Goal: Task Accomplishment & Management: Use online tool/utility

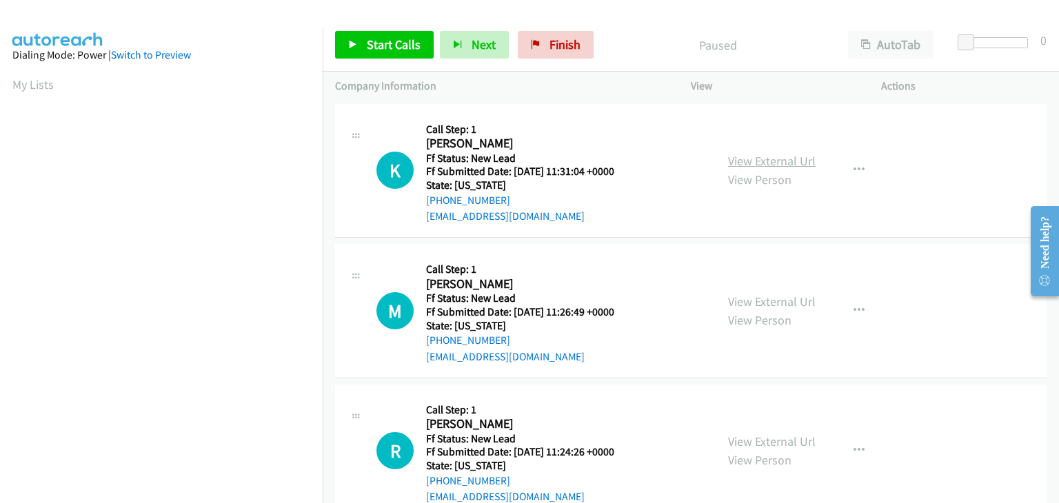
click at [762, 165] on link "View External Url" at bounding box center [772, 161] width 88 height 16
click at [381, 45] on span "Start Calls" at bounding box center [394, 45] width 54 height 16
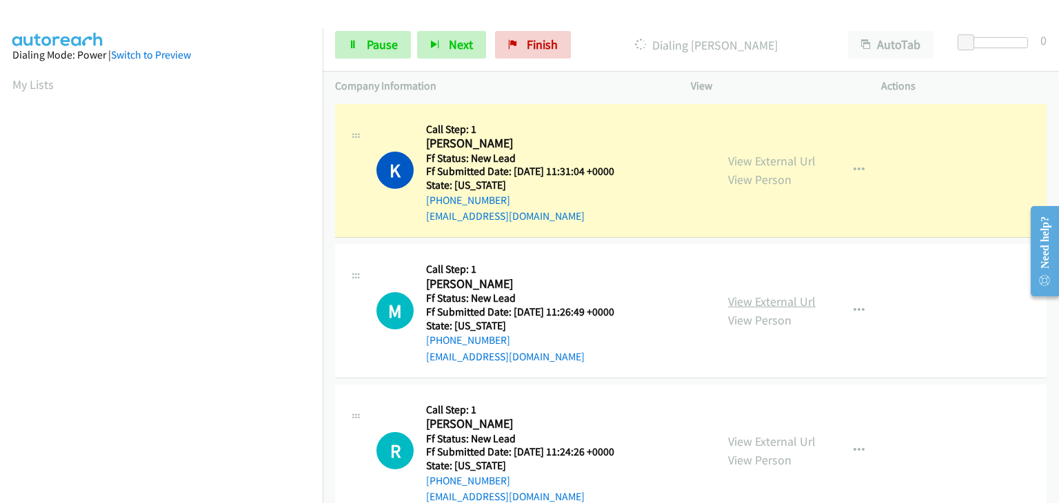
click at [794, 307] on link "View External Url" at bounding box center [772, 302] width 88 height 16
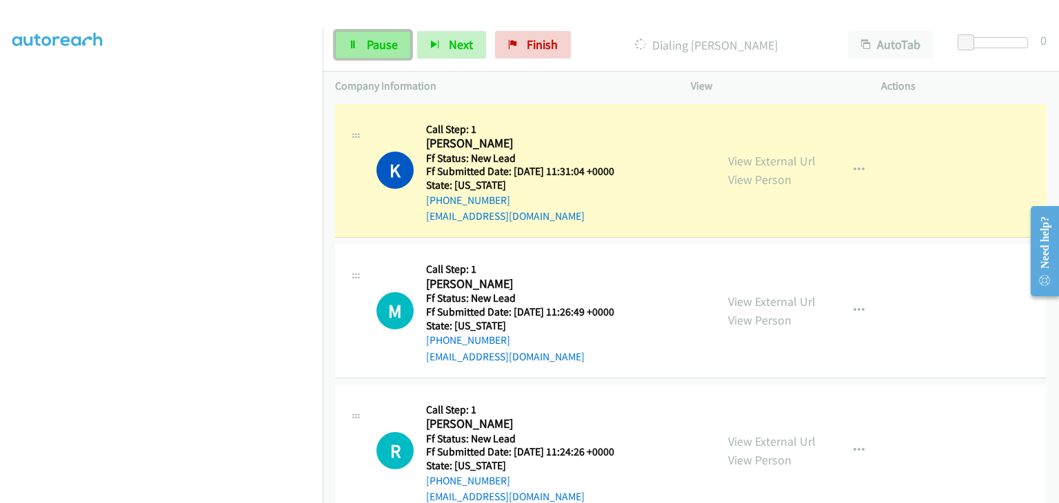
click at [401, 50] on link "Pause" at bounding box center [373, 45] width 76 height 28
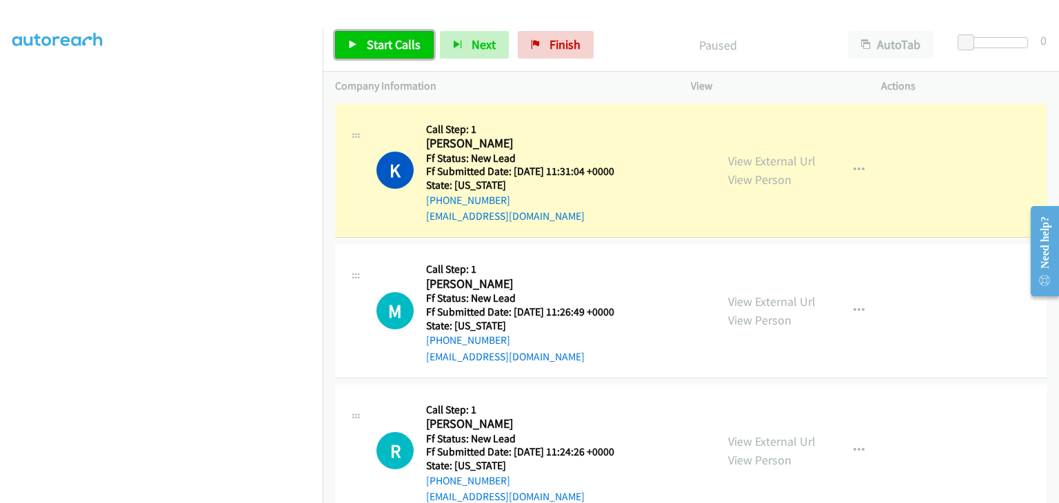
click at [367, 44] on span "Start Calls" at bounding box center [394, 45] width 54 height 16
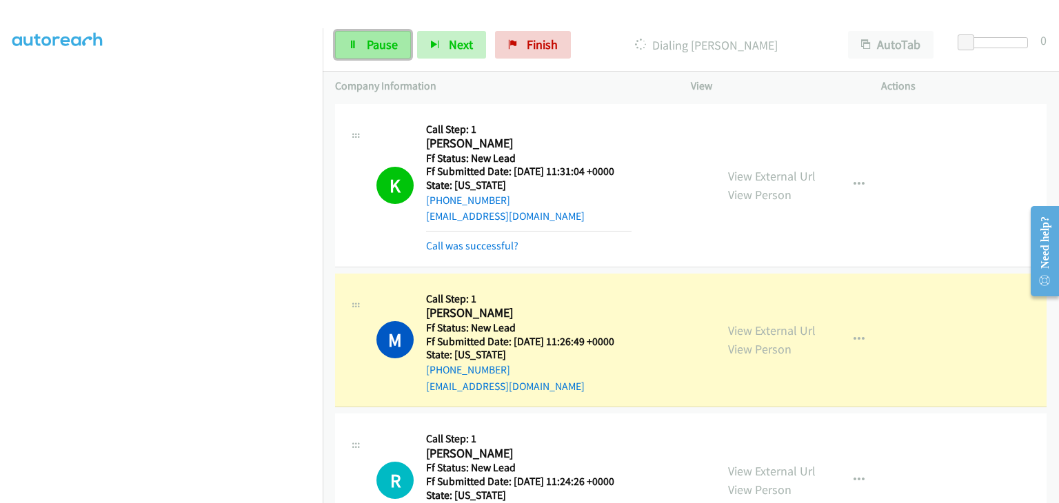
click at [378, 39] on span "Pause" at bounding box center [382, 45] width 31 height 16
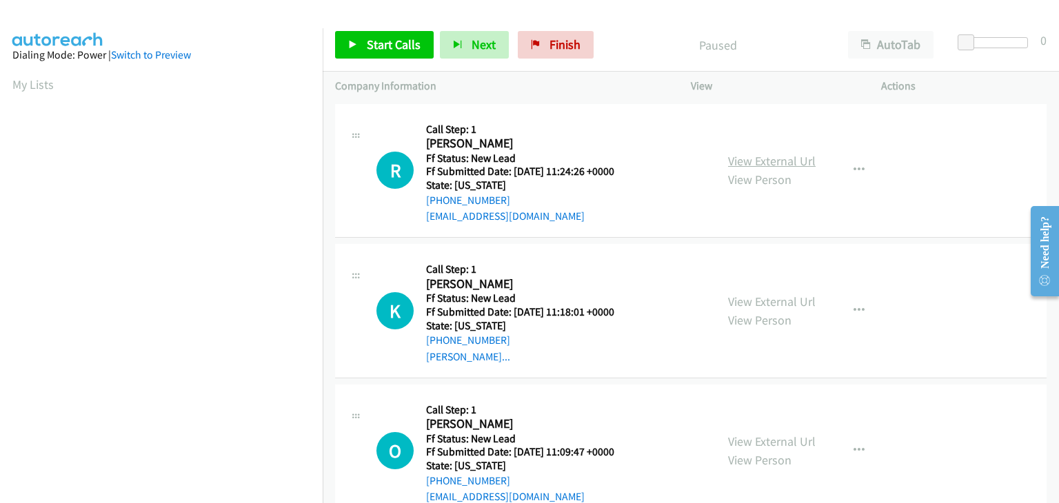
click at [764, 153] on link "View External Url" at bounding box center [772, 161] width 88 height 16
click at [390, 40] on span "Start Calls" at bounding box center [394, 45] width 54 height 16
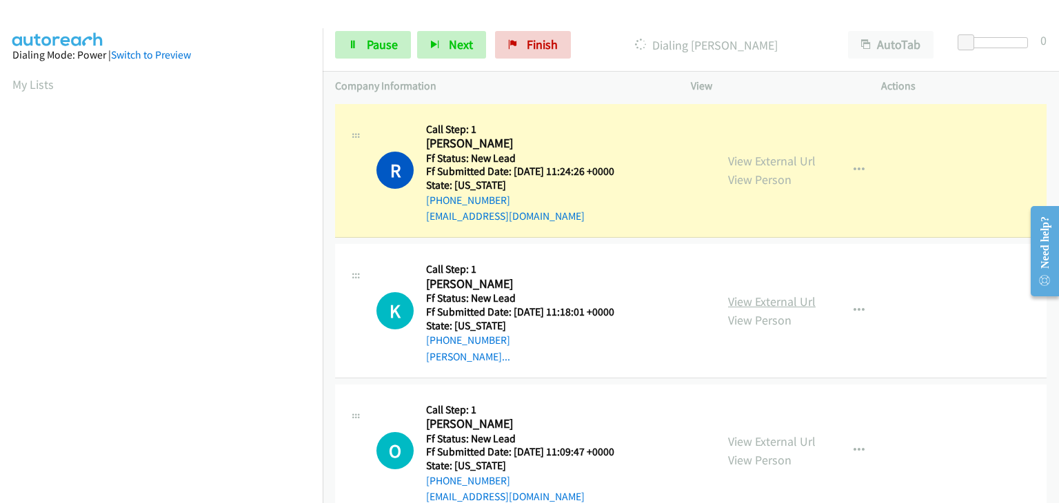
click at [729, 300] on link "View External Url" at bounding box center [772, 302] width 88 height 16
click at [364, 54] on link "Pause" at bounding box center [373, 45] width 76 height 28
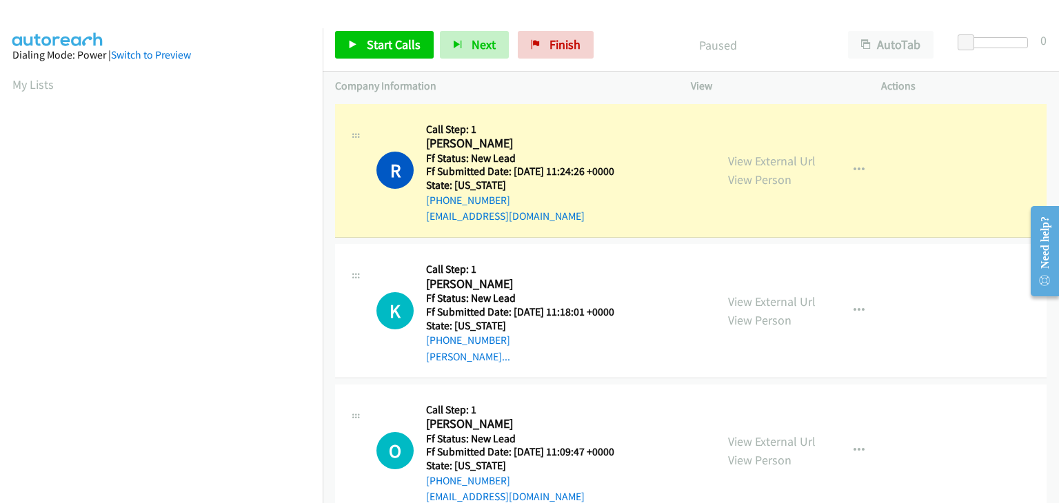
scroll to position [270, 0]
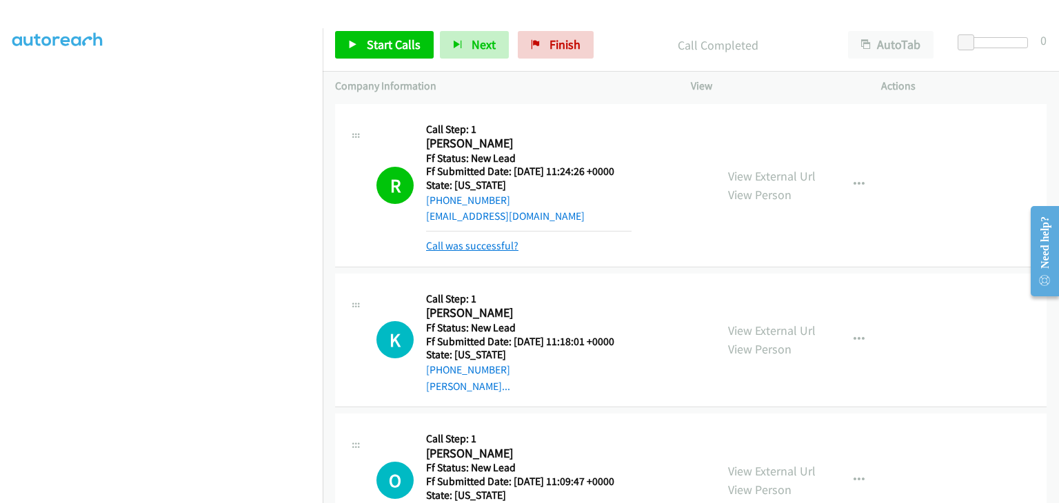
click at [509, 241] on link "Call was successful?" at bounding box center [472, 245] width 92 height 13
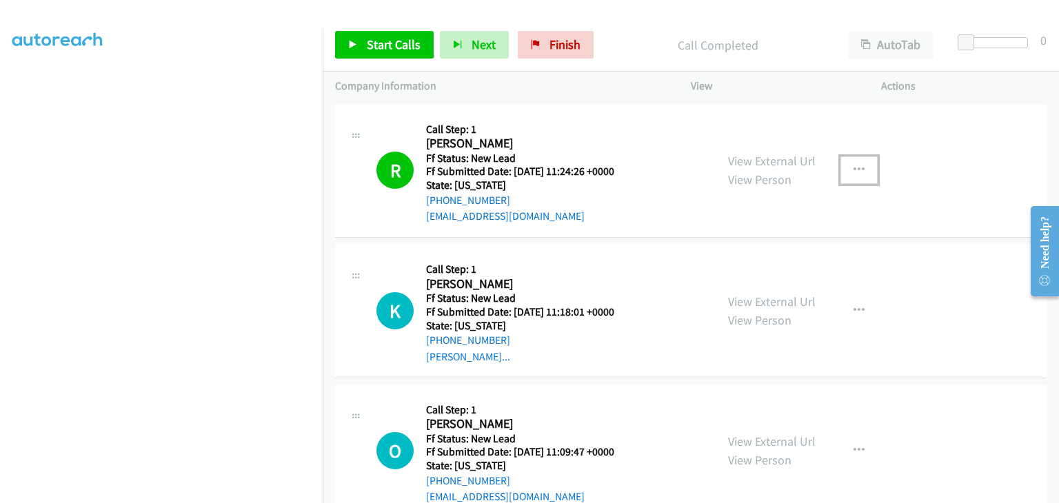
click at [860, 170] on button "button" at bounding box center [858, 170] width 37 height 28
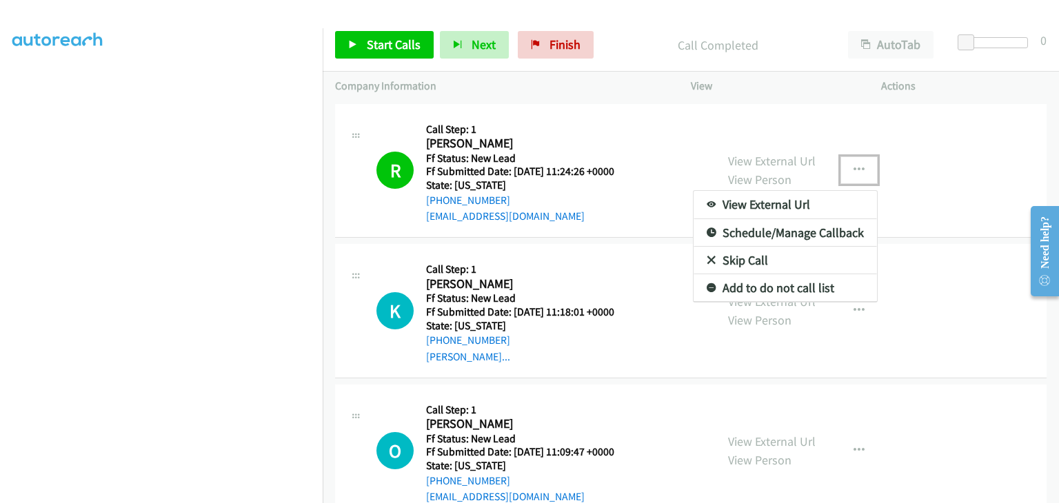
click at [780, 294] on link "Add to do not call list" at bounding box center [785, 288] width 183 height 28
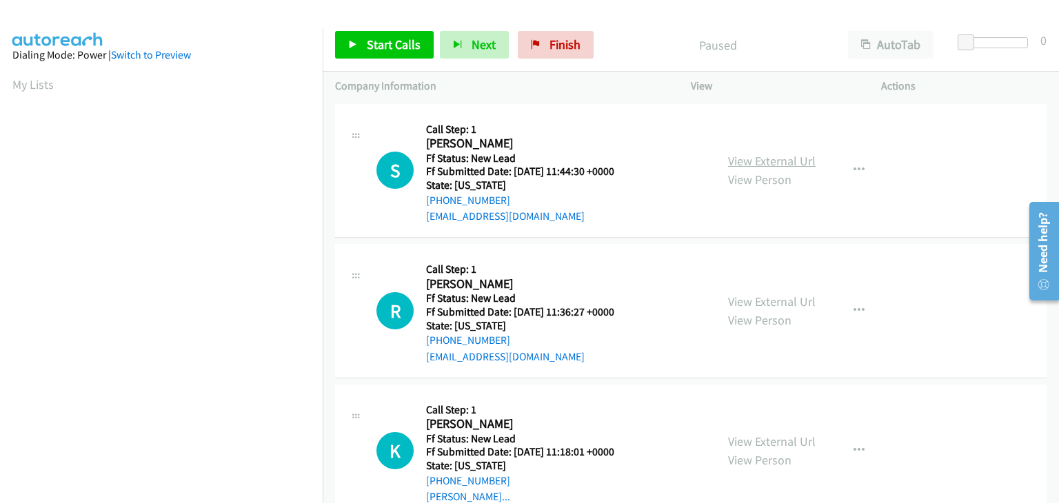
click at [756, 163] on link "View External Url" at bounding box center [772, 161] width 88 height 16
click at [378, 48] on span "Start Calls" at bounding box center [394, 45] width 54 height 16
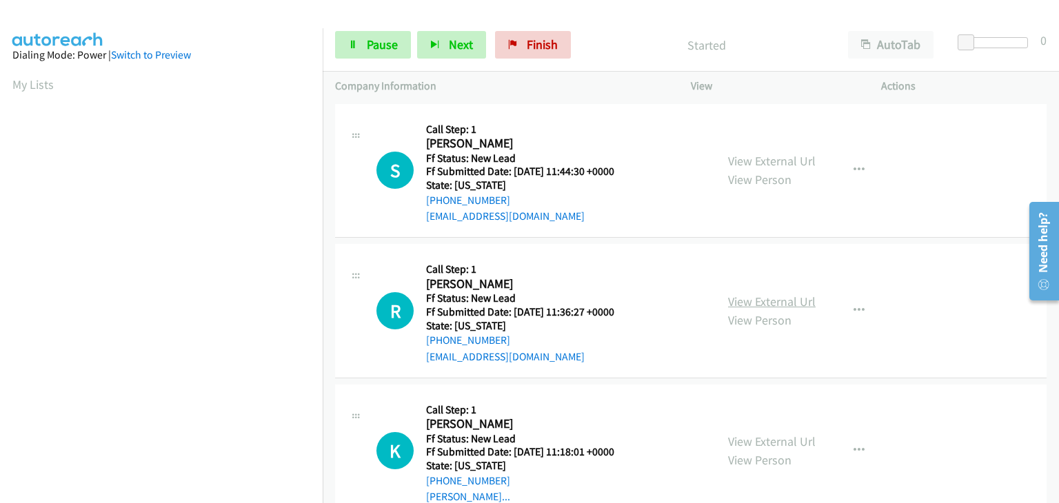
click at [745, 299] on link "View External Url" at bounding box center [772, 302] width 88 height 16
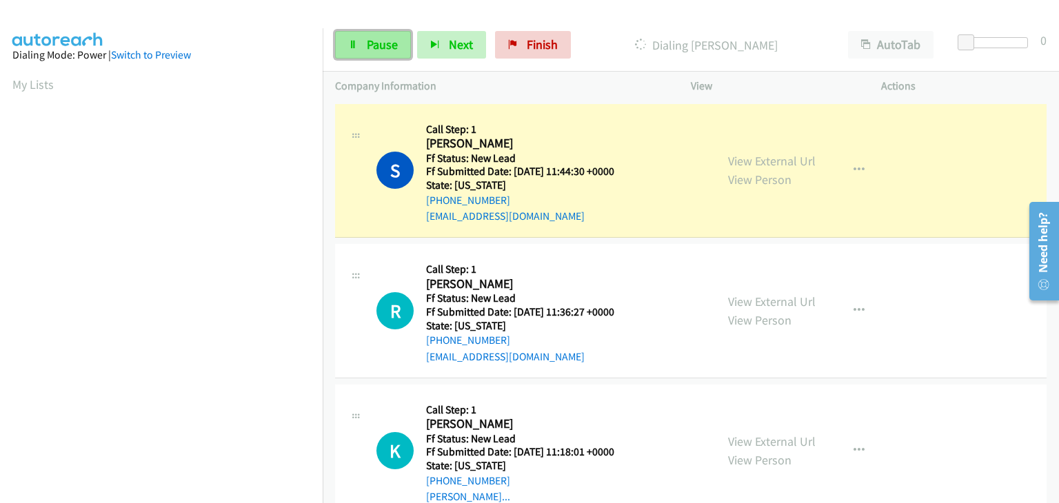
click at [370, 45] on span "Pause" at bounding box center [382, 45] width 31 height 16
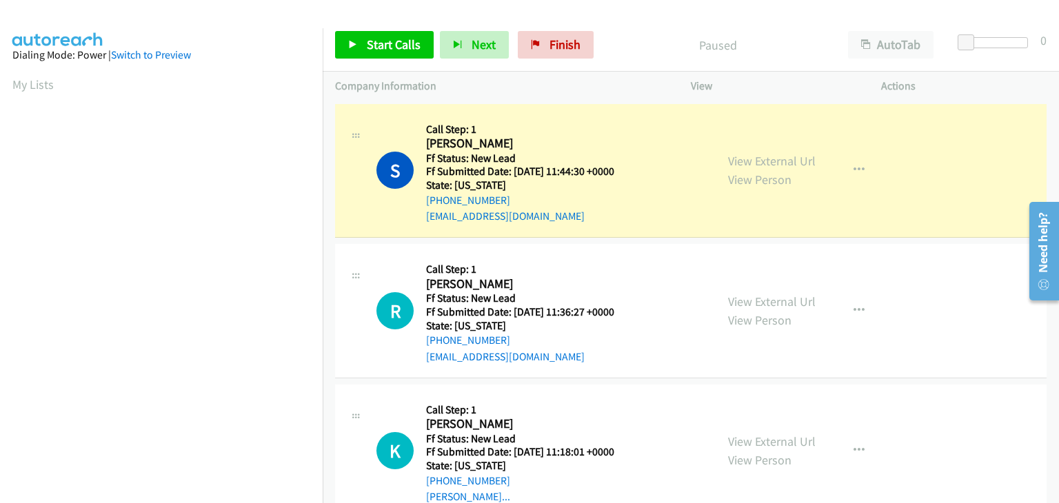
scroll to position [270, 0]
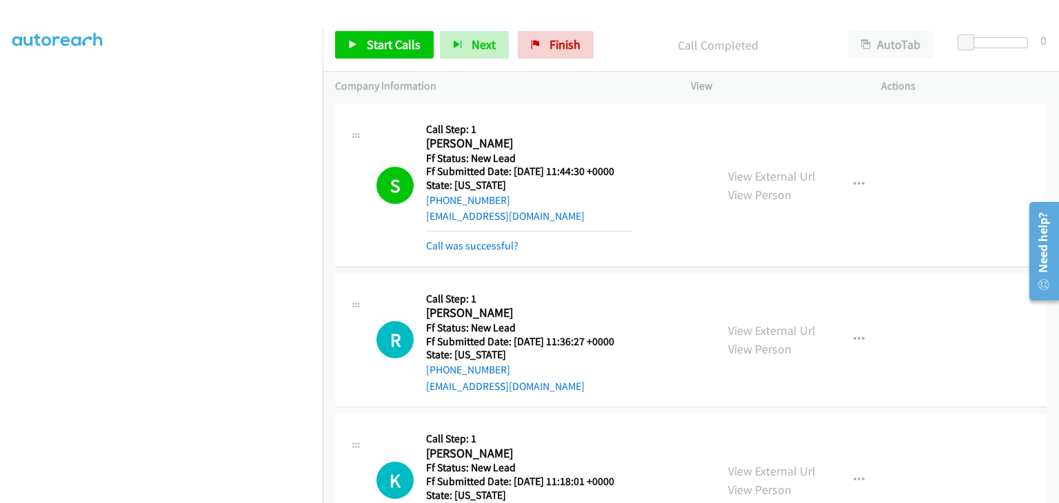
drag, startPoint x: 486, startPoint y: 241, endPoint x: 598, endPoint y: 243, distance: 112.4
click at [854, 181] on icon "button" at bounding box center [858, 184] width 11 height 11
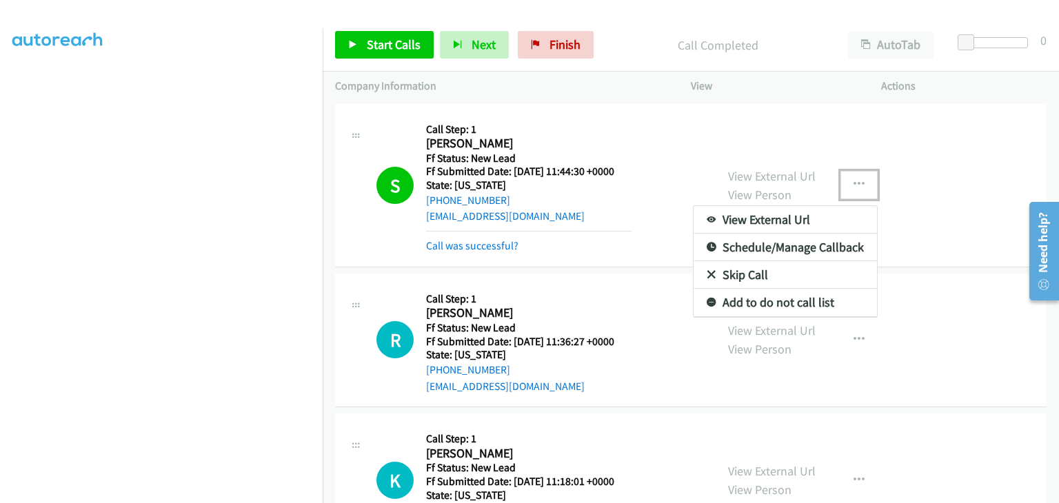
click at [807, 296] on link "Add to do not call list" at bounding box center [785, 303] width 183 height 28
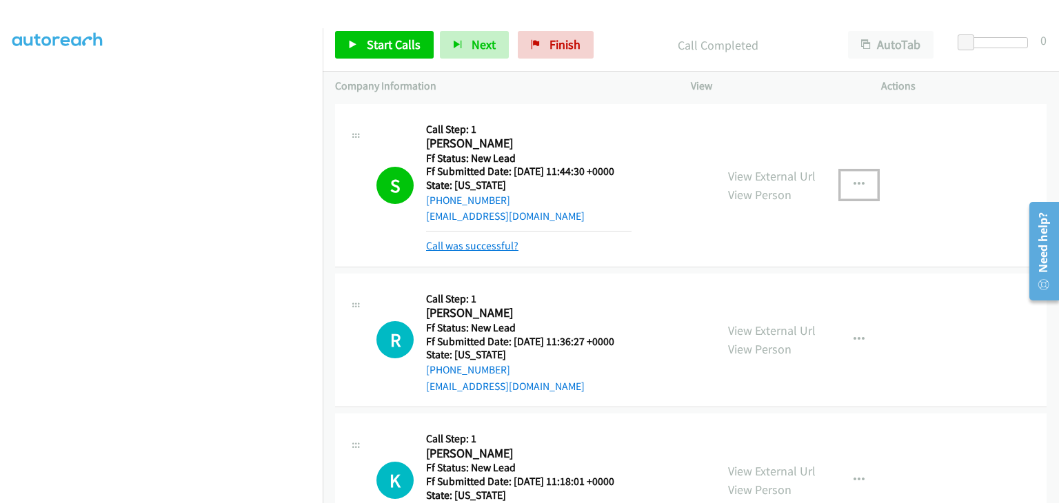
click at [499, 248] on link "Call was successful?" at bounding box center [472, 245] width 92 height 13
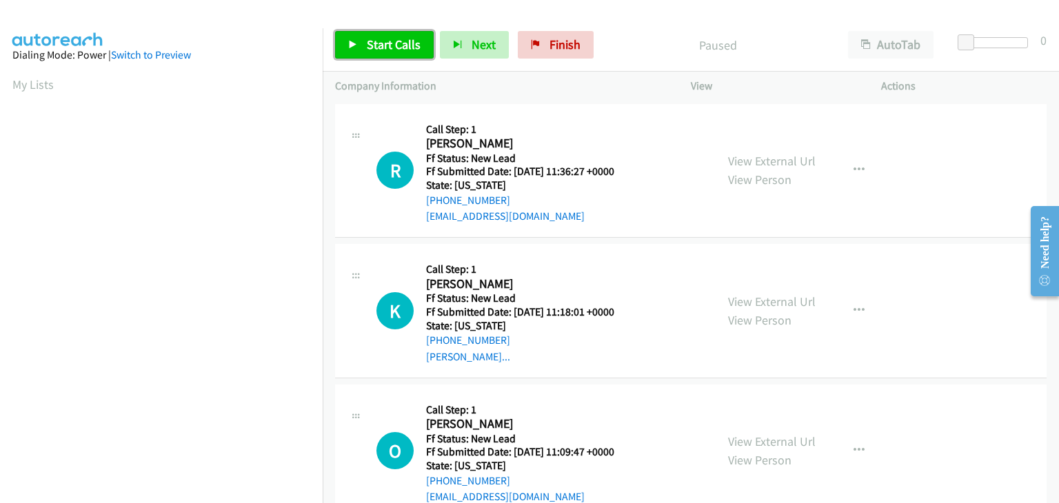
click at [395, 37] on span "Start Calls" at bounding box center [394, 45] width 54 height 16
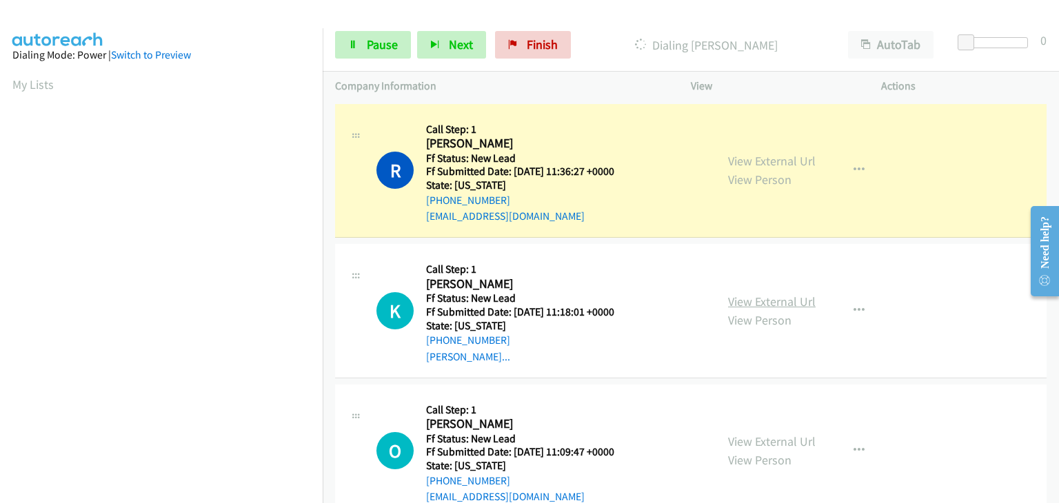
click at [753, 303] on link "View External Url" at bounding box center [772, 302] width 88 height 16
click at [374, 40] on span "Pause" at bounding box center [382, 45] width 31 height 16
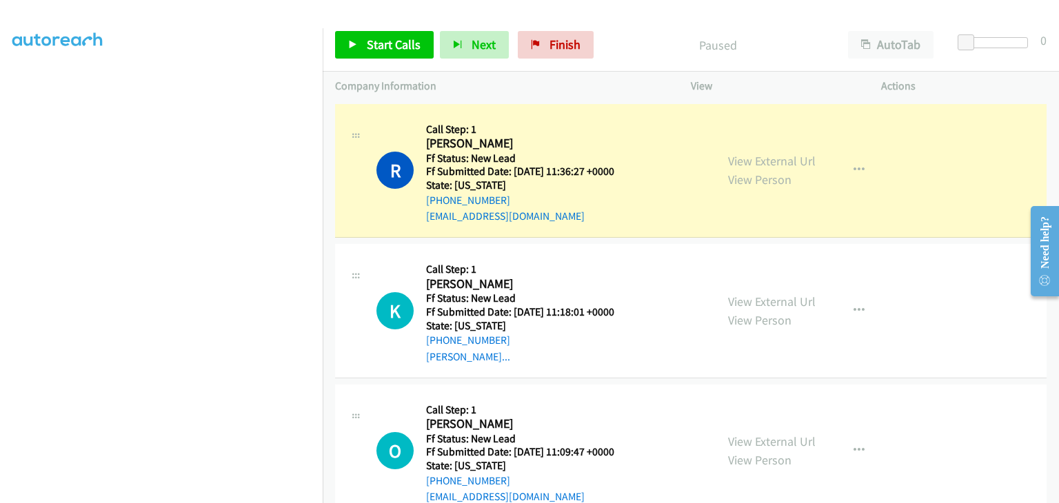
scroll to position [270, 0]
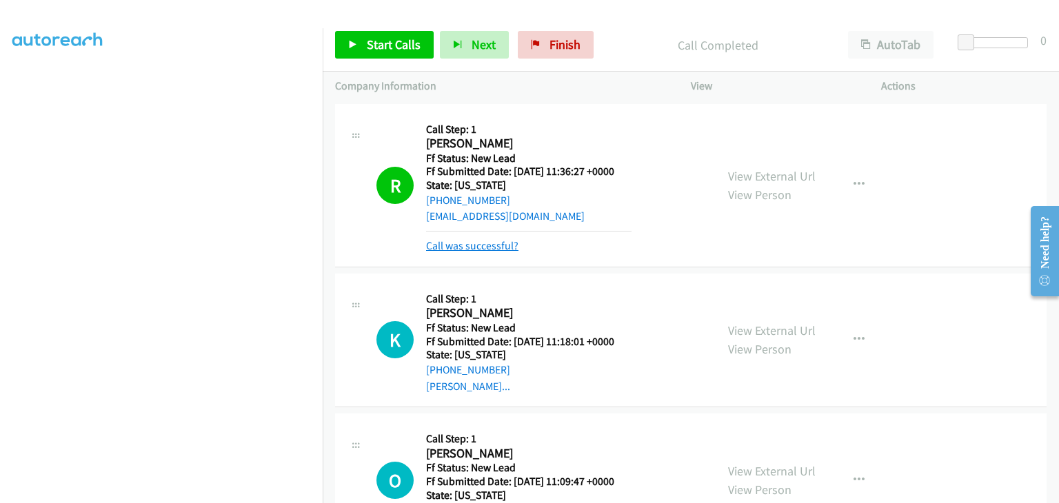
click at [504, 246] on link "Call was successful?" at bounding box center [472, 245] width 92 height 13
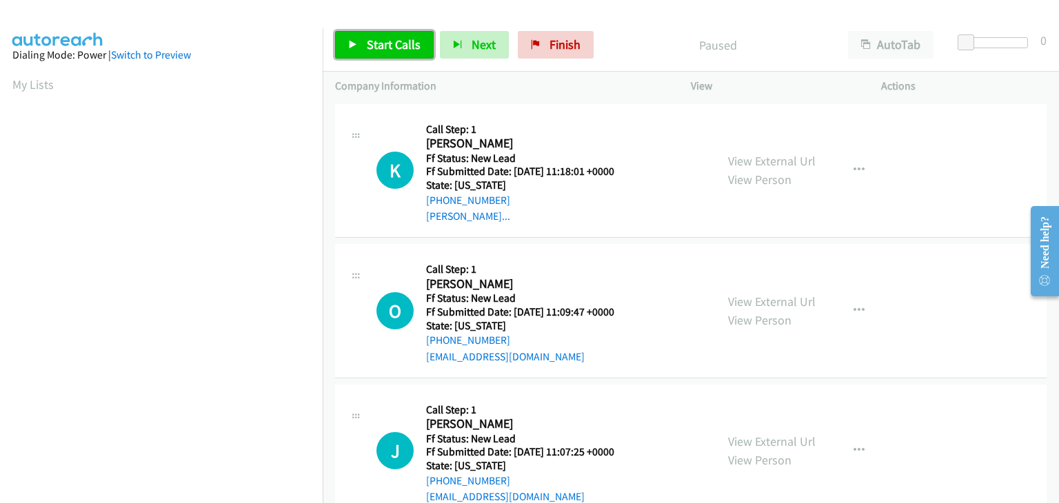
click at [412, 42] on span "Start Calls" at bounding box center [394, 45] width 54 height 16
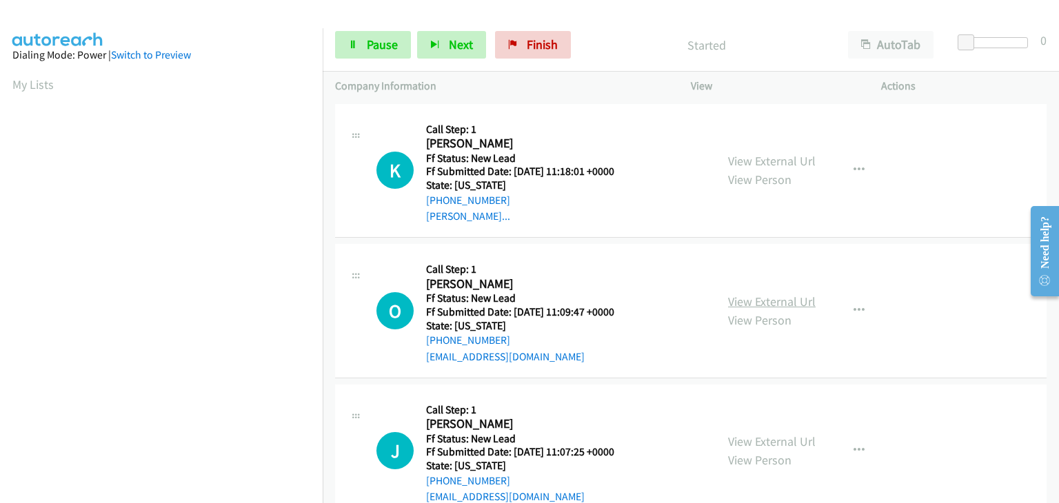
click at [741, 296] on link "View External Url" at bounding box center [772, 302] width 88 height 16
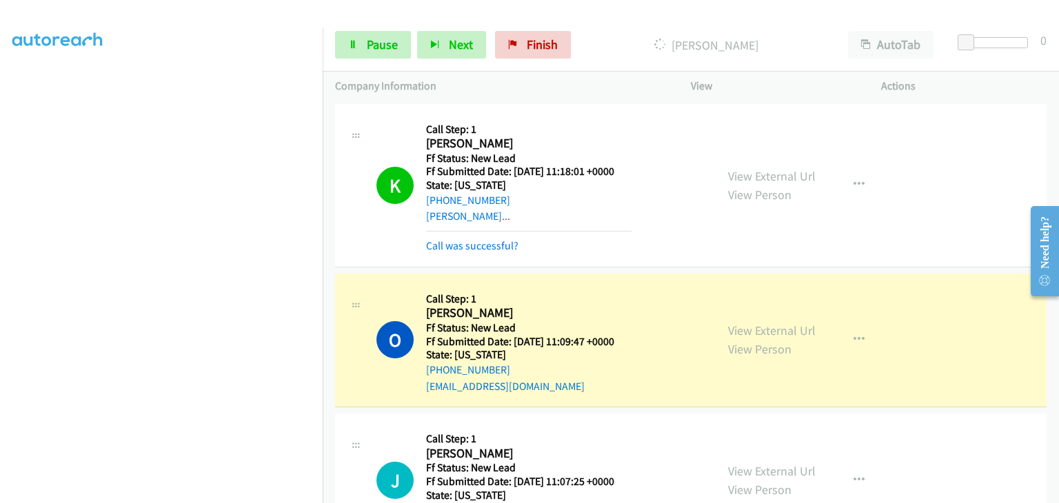
scroll to position [138, 0]
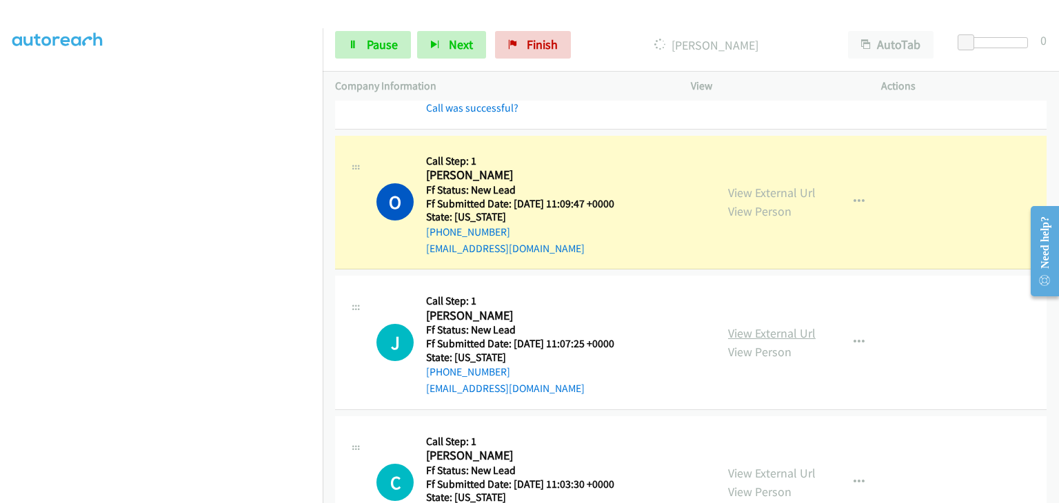
click at [787, 333] on link "View External Url" at bounding box center [772, 333] width 88 height 16
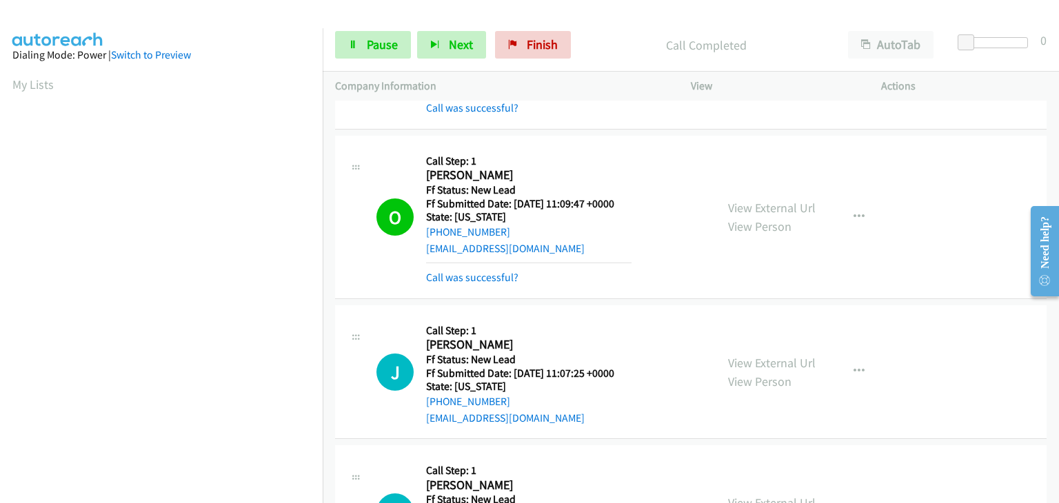
scroll to position [270, 0]
click at [496, 274] on link "Call was successful?" at bounding box center [472, 277] width 92 height 13
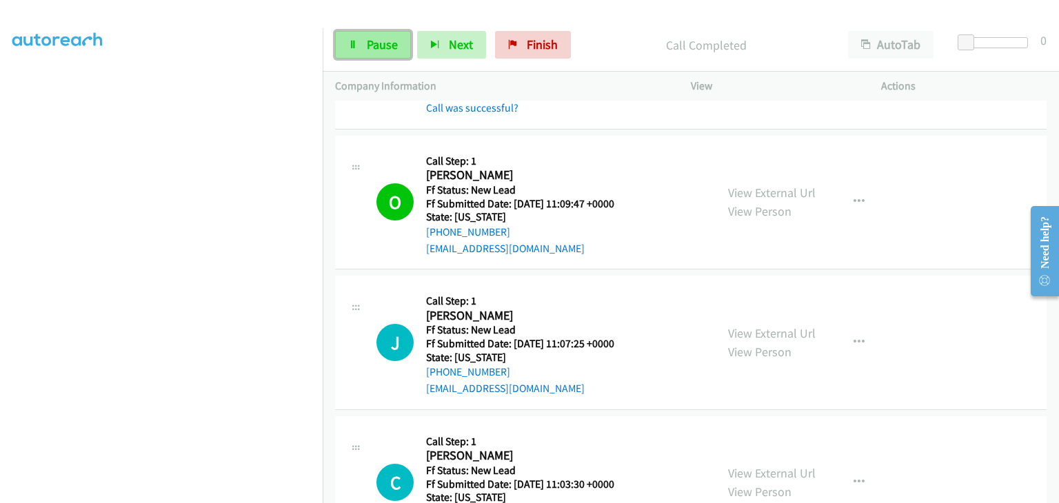
click at [376, 53] on link "Pause" at bounding box center [373, 45] width 76 height 28
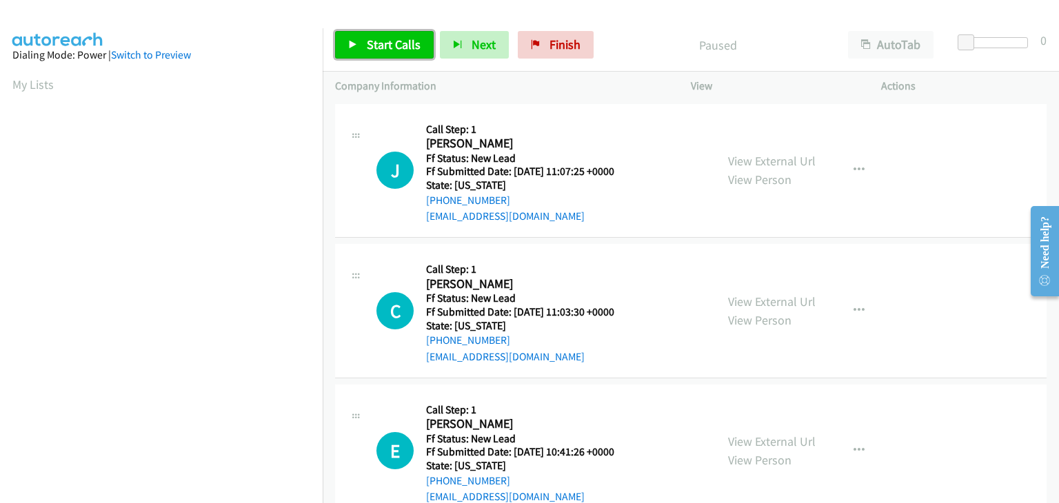
click at [377, 54] on link "Start Calls" at bounding box center [384, 45] width 99 height 28
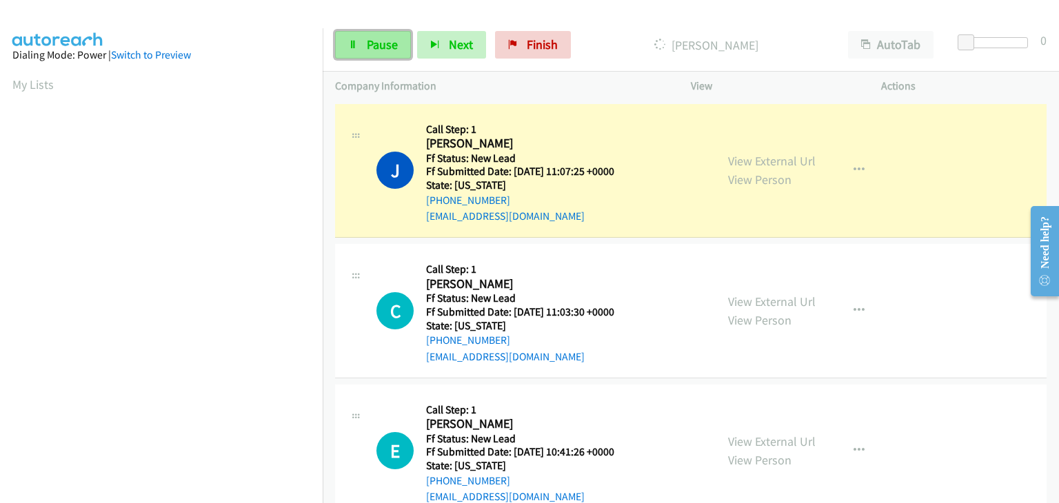
click at [383, 52] on link "Pause" at bounding box center [373, 45] width 76 height 28
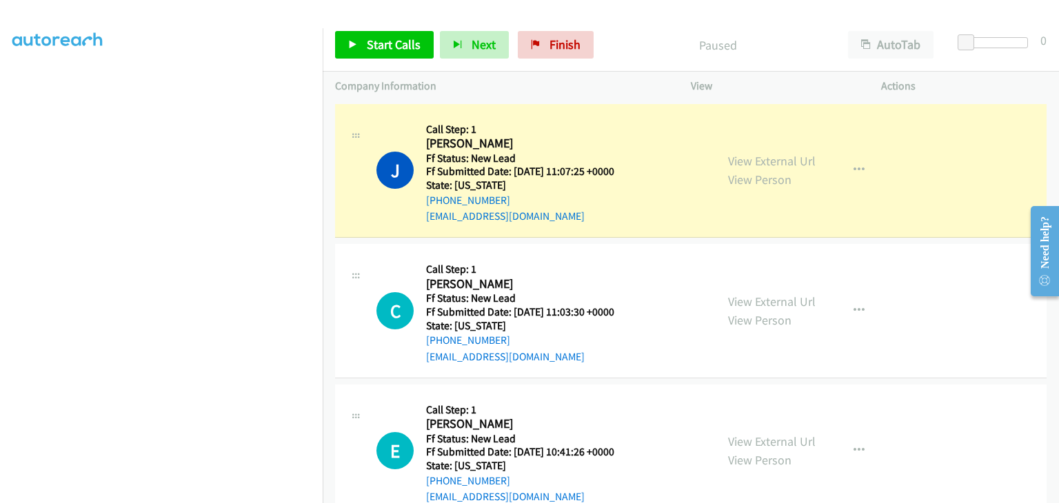
scroll to position [270, 0]
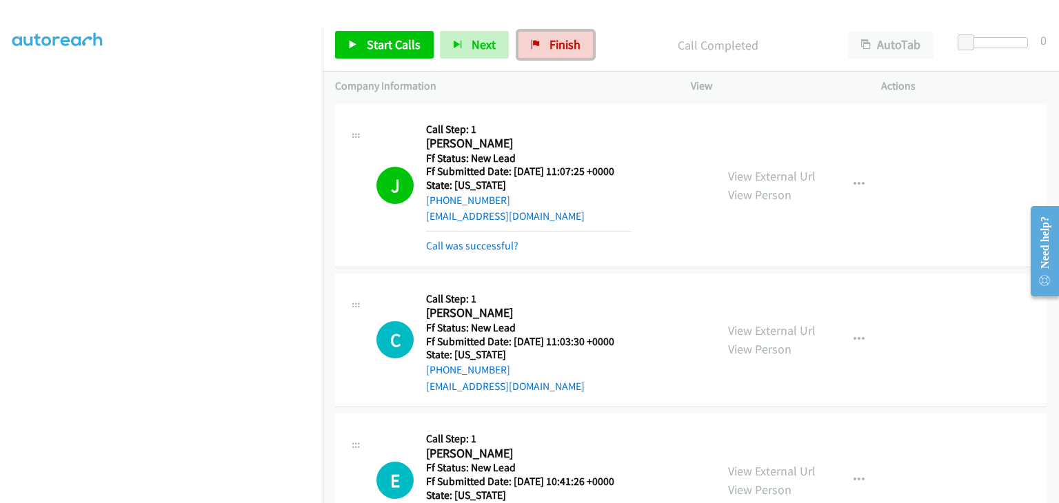
click at [546, 34] on link "Finish" at bounding box center [556, 45] width 76 height 28
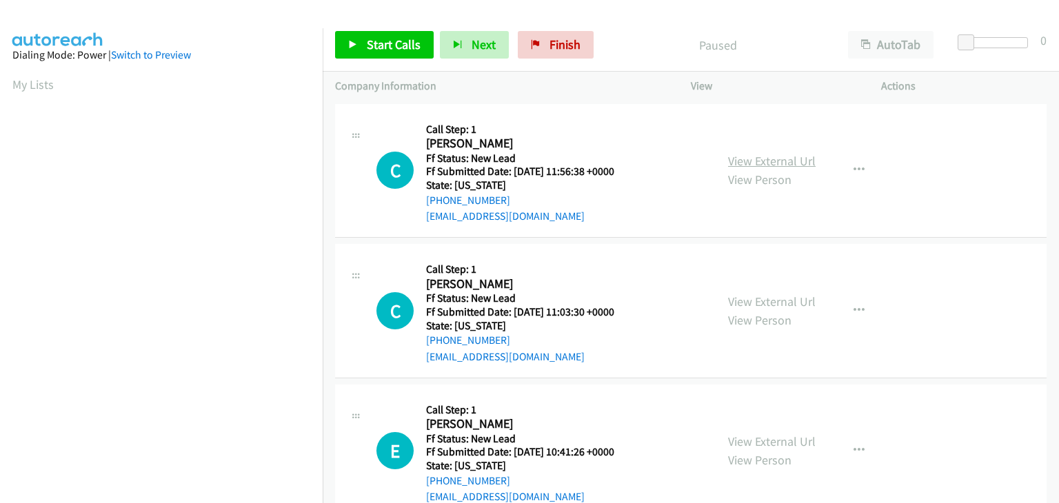
click at [760, 161] on link "View External Url" at bounding box center [772, 161] width 88 height 16
click at [380, 48] on span "Start Calls" at bounding box center [394, 45] width 54 height 16
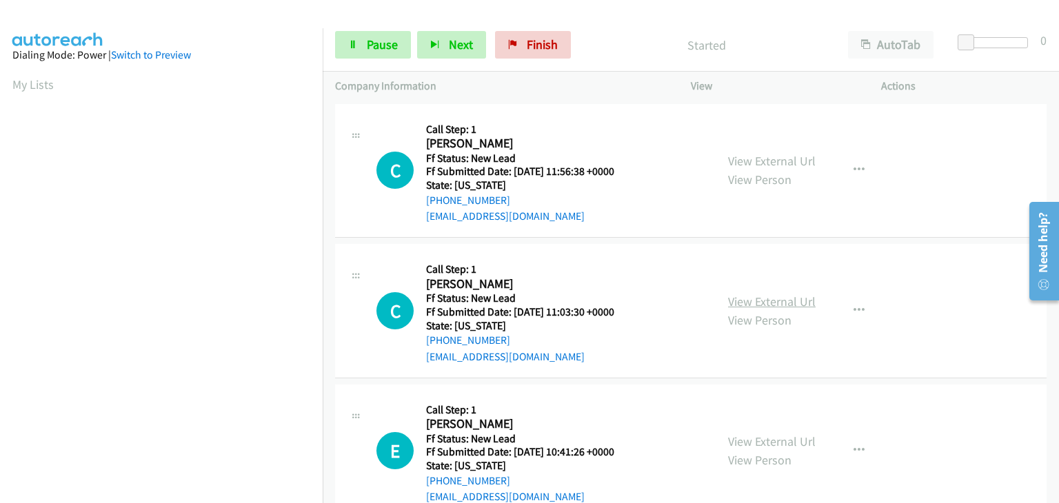
click at [739, 299] on link "View External Url" at bounding box center [772, 302] width 88 height 16
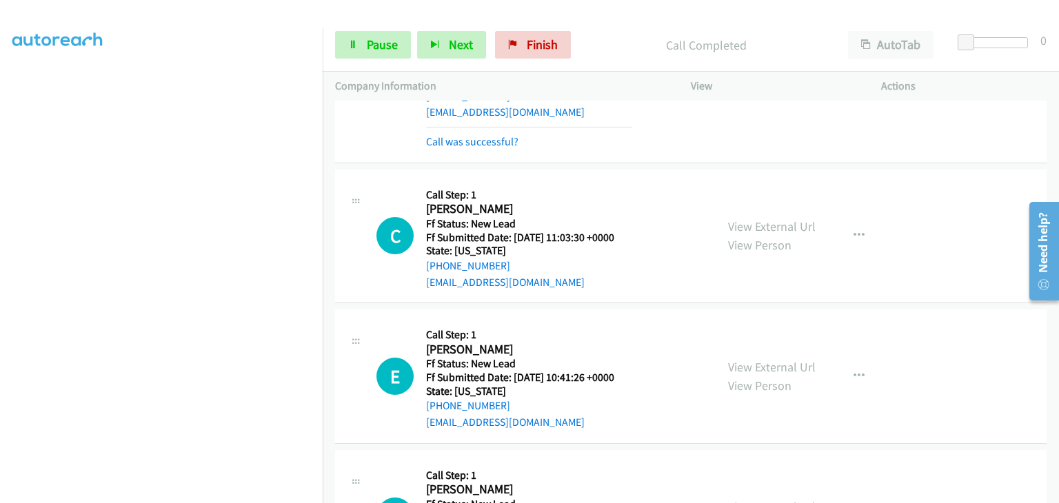
scroll to position [138, 0]
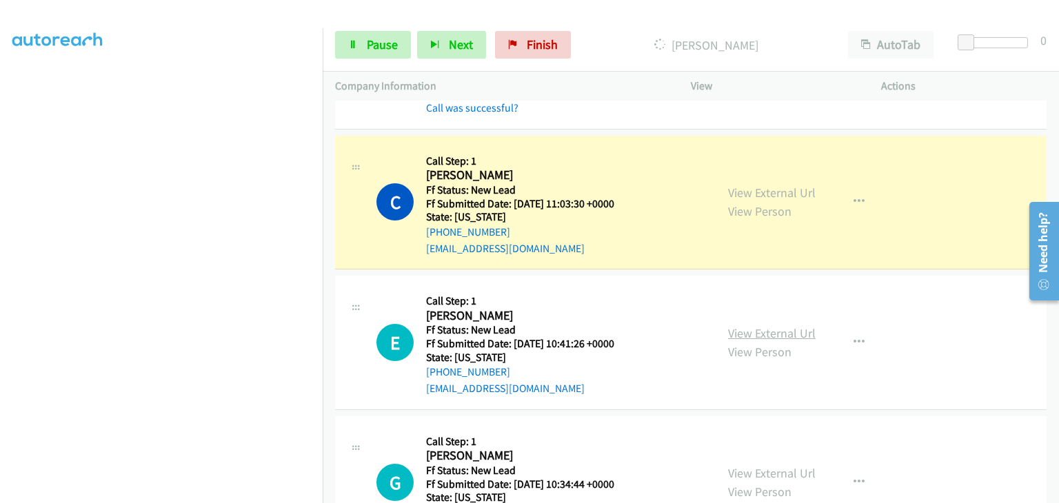
click at [749, 330] on link "View External Url" at bounding box center [772, 333] width 88 height 16
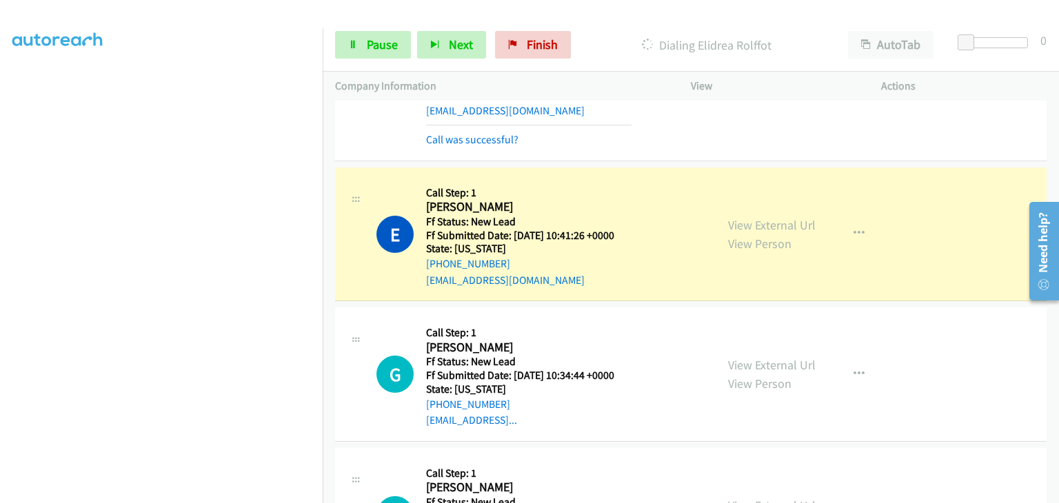
scroll to position [345, 0]
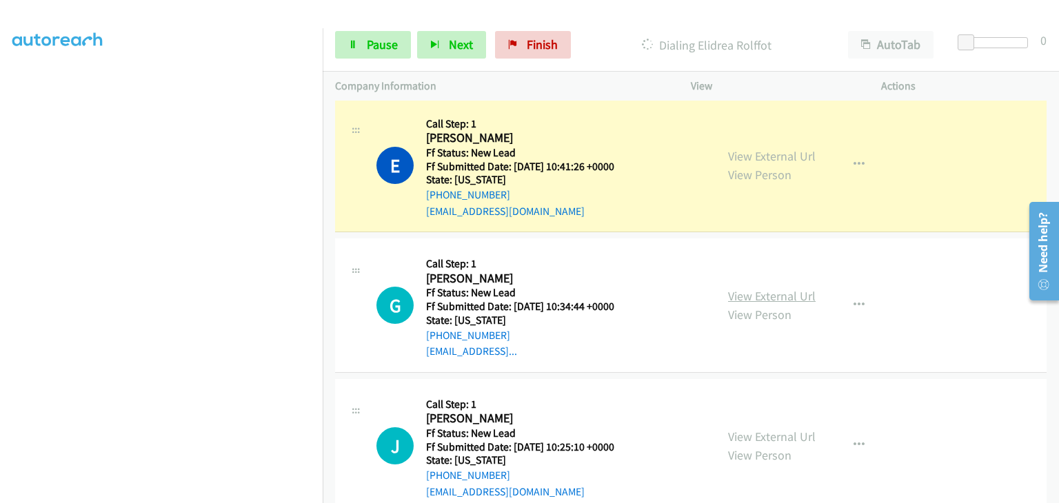
click at [758, 300] on link "View External Url" at bounding box center [772, 296] width 88 height 16
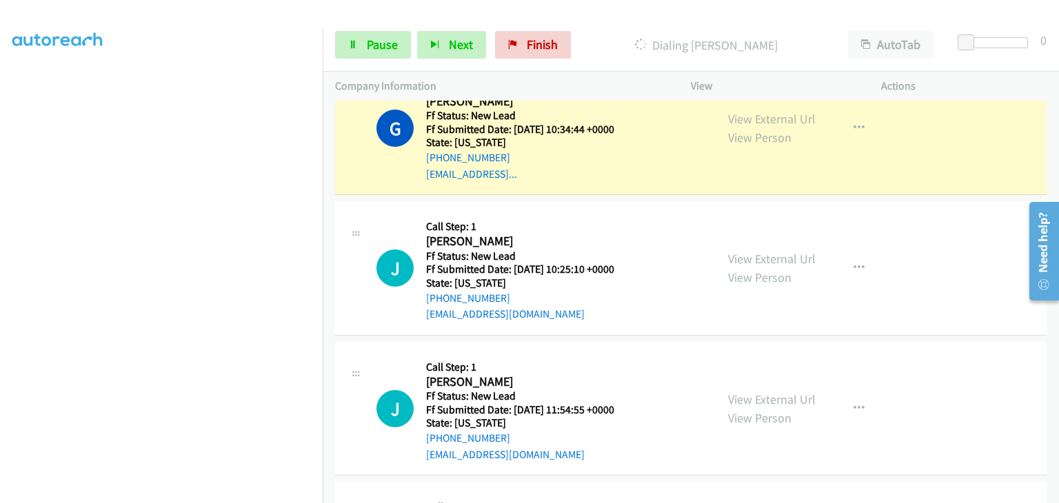
scroll to position [483, 0]
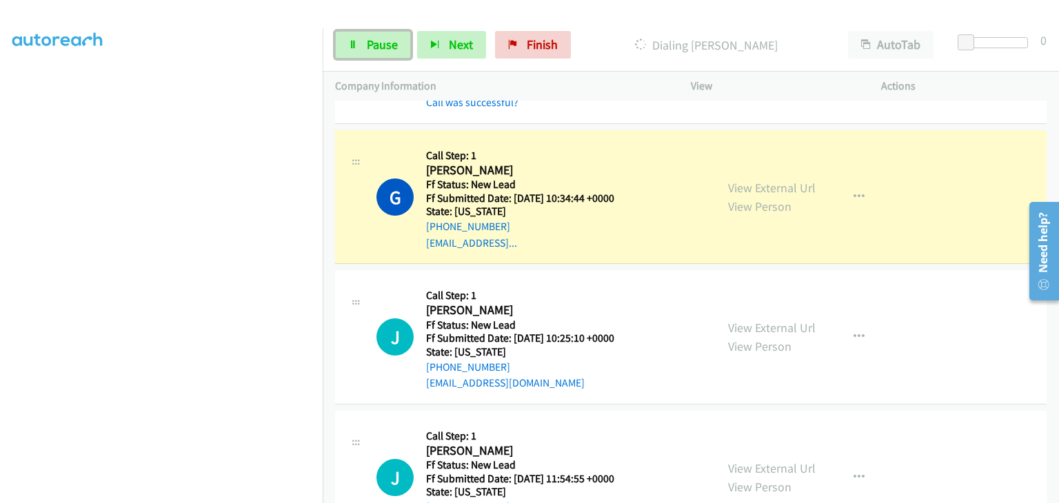
drag, startPoint x: 395, startPoint y: 53, endPoint x: 532, endPoint y: 88, distance: 141.6
click at [395, 53] on link "Pause" at bounding box center [373, 45] width 76 height 28
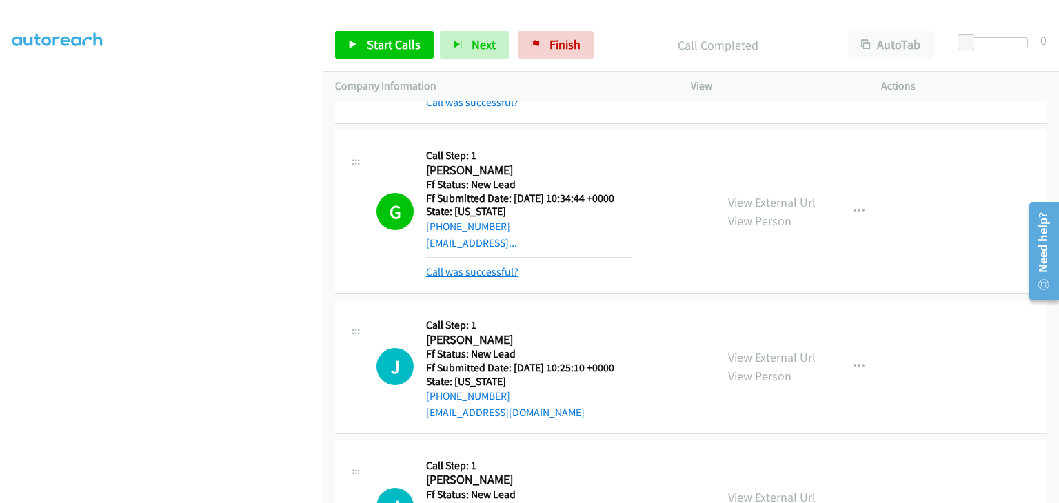
click at [498, 275] on link "Call was successful?" at bounding box center [472, 271] width 92 height 13
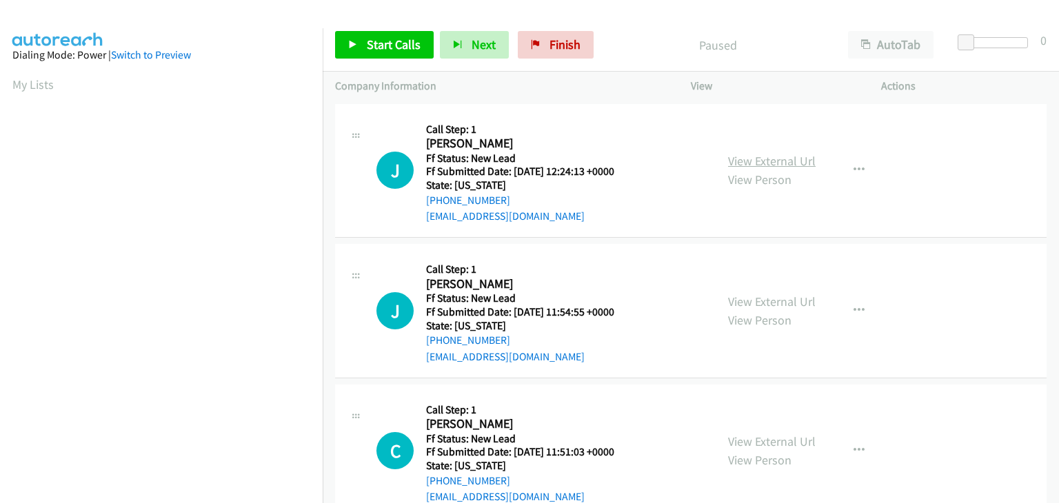
click at [731, 157] on link "View External Url" at bounding box center [772, 161] width 88 height 16
click at [391, 42] on span "Start Calls" at bounding box center [394, 45] width 54 height 16
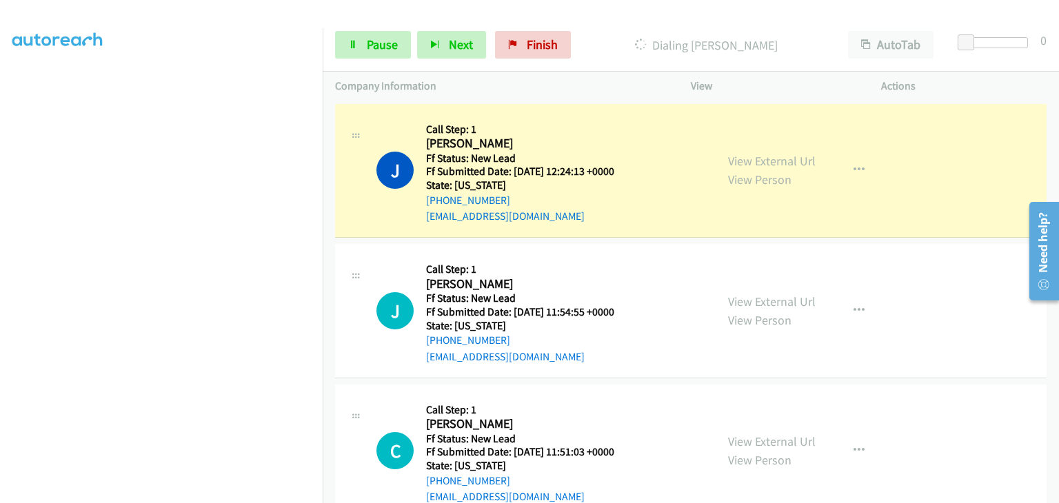
scroll to position [270, 0]
click at [379, 46] on span "Pause" at bounding box center [382, 45] width 31 height 16
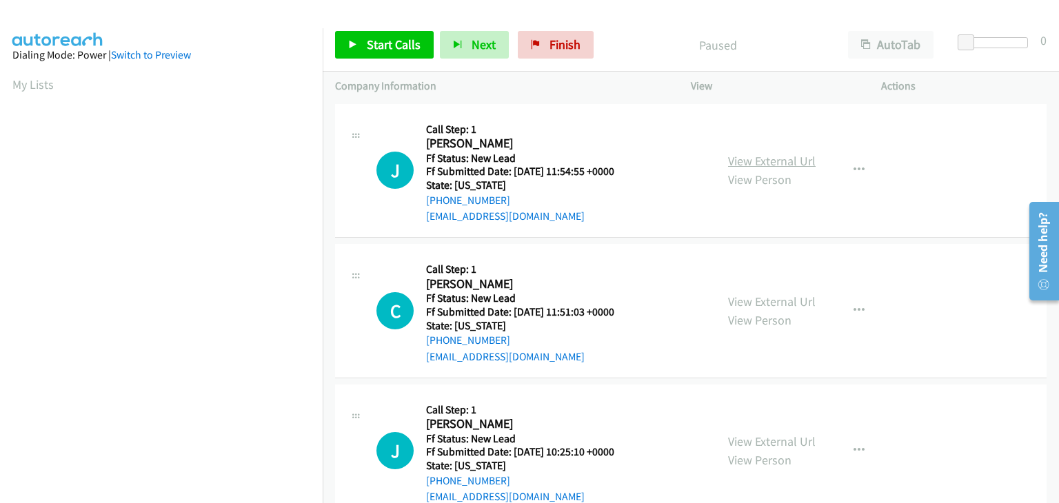
click at [739, 166] on link "View External Url" at bounding box center [772, 161] width 88 height 16
click at [381, 48] on span "Start Calls" at bounding box center [394, 45] width 54 height 16
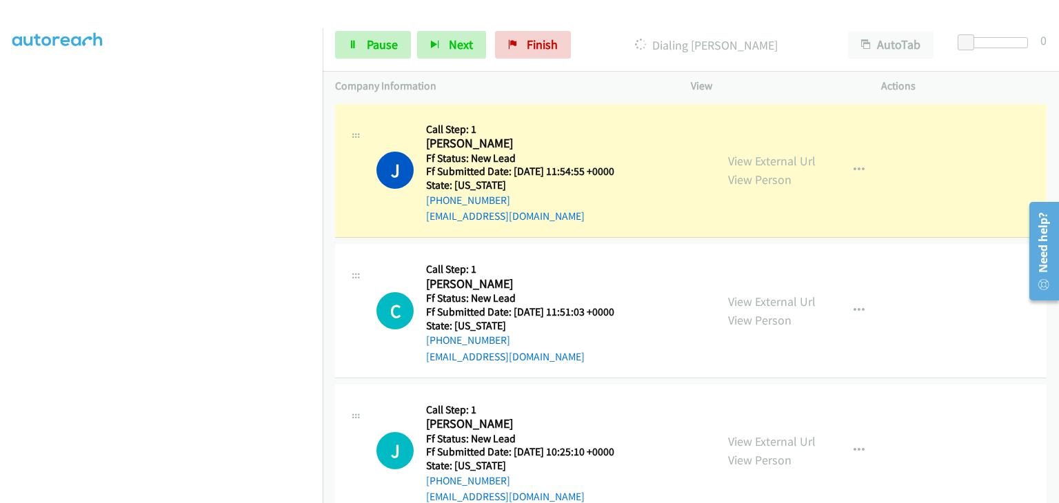
scroll to position [270, 0]
click at [387, 50] on span "Pause" at bounding box center [382, 45] width 31 height 16
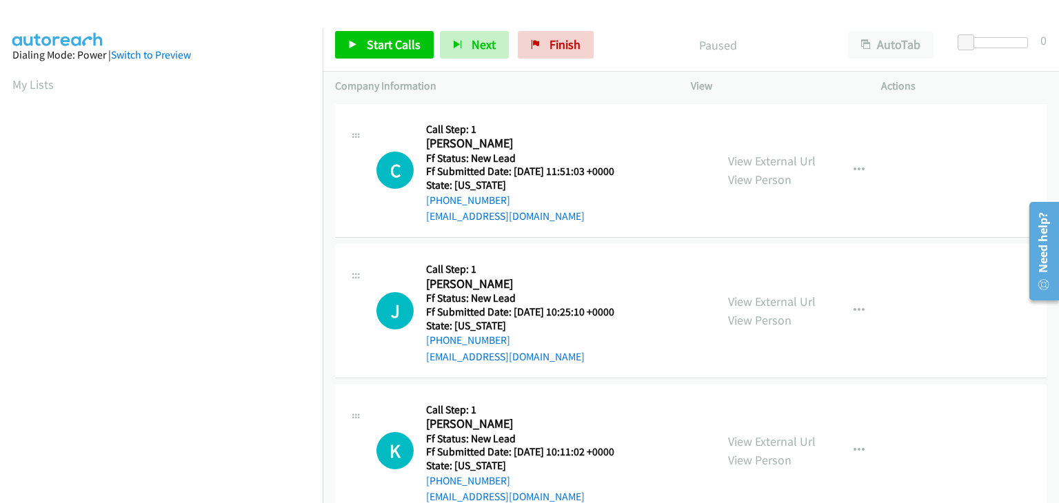
scroll to position [270, 0]
click at [776, 161] on link "View External Url" at bounding box center [772, 161] width 88 height 16
click at [356, 43] on icon at bounding box center [353, 46] width 10 height 10
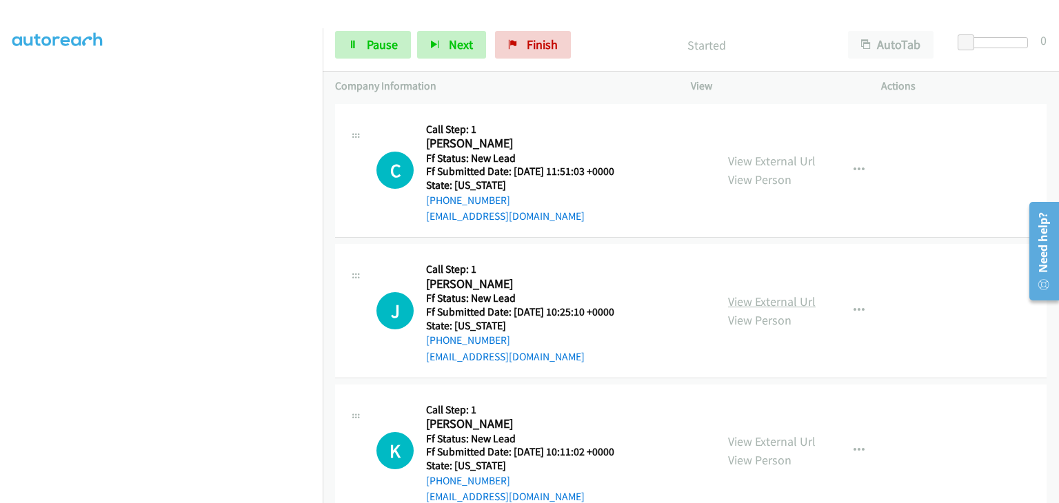
click at [745, 296] on link "View External Url" at bounding box center [772, 302] width 88 height 16
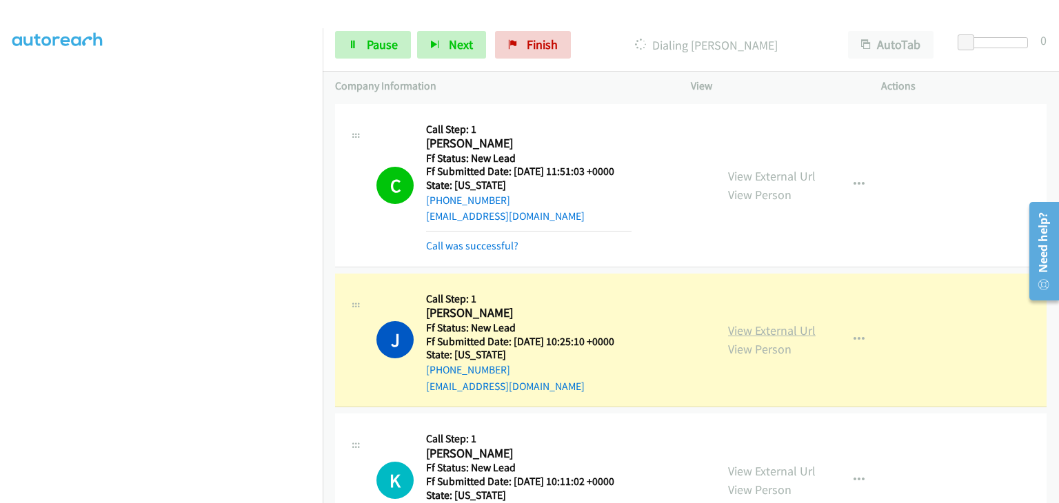
click at [751, 325] on link "View External Url" at bounding box center [772, 331] width 88 height 16
click at [387, 37] on span "Pause" at bounding box center [382, 45] width 31 height 16
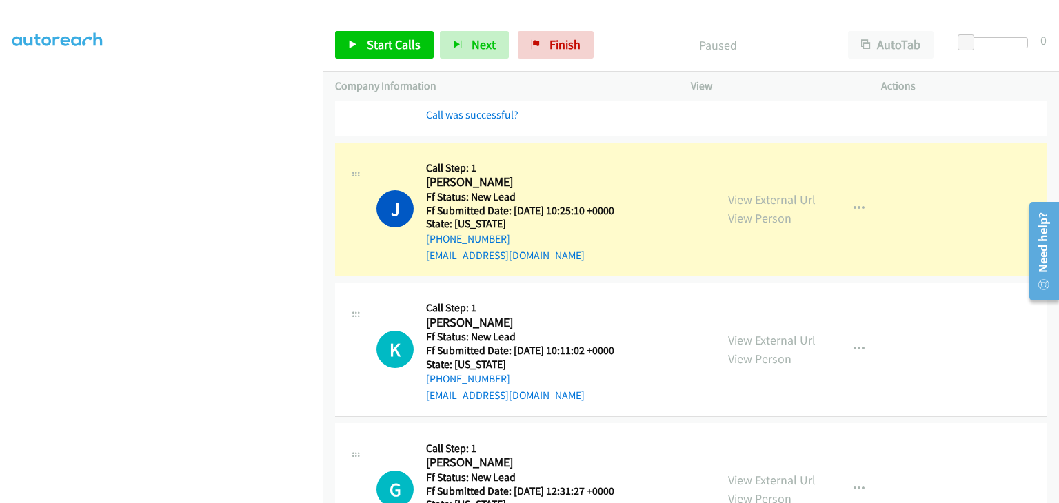
scroll to position [138, 0]
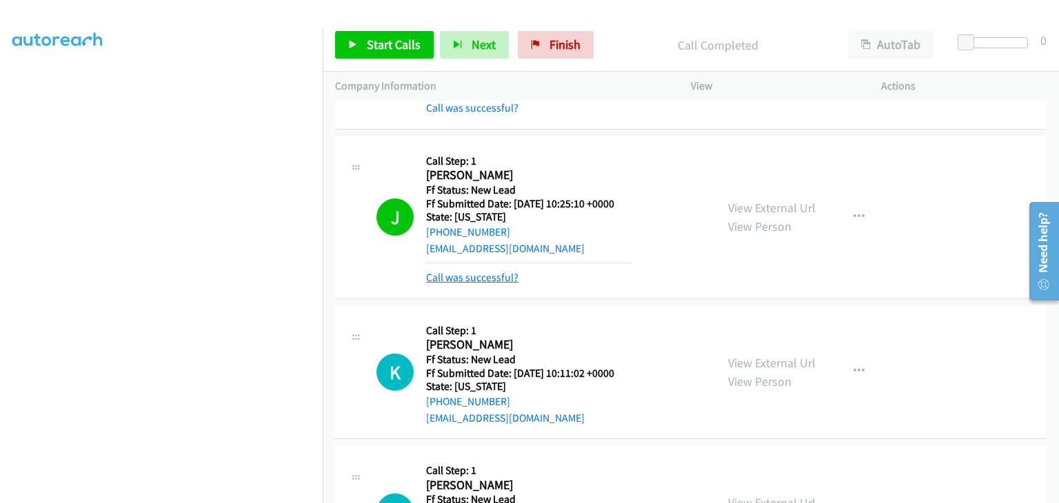
click at [501, 276] on link "Call was successful?" at bounding box center [472, 277] width 92 height 13
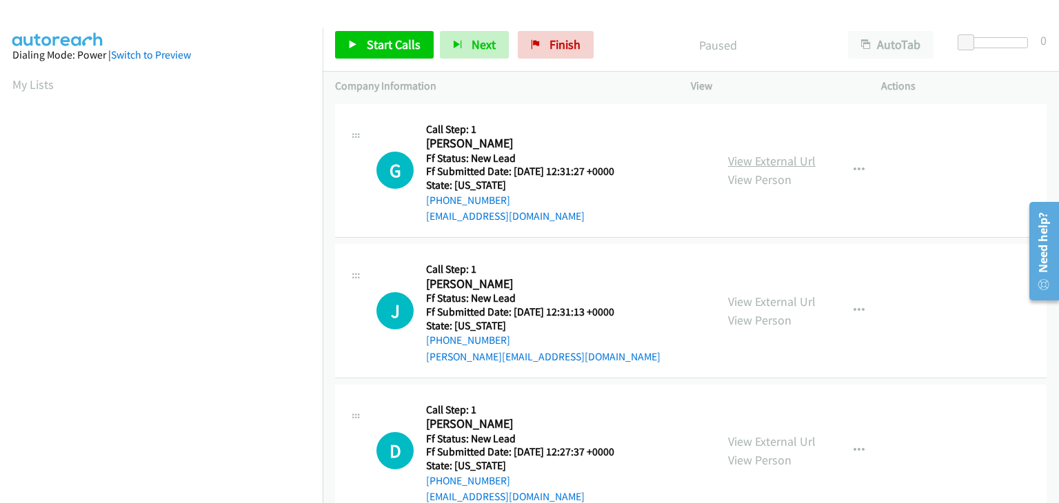
click at [738, 166] on link "View External Url" at bounding box center [772, 161] width 88 height 16
drag, startPoint x: 364, startPoint y: 48, endPoint x: 380, endPoint y: 56, distance: 17.6
click at [364, 48] on link "Start Calls" at bounding box center [384, 45] width 99 height 28
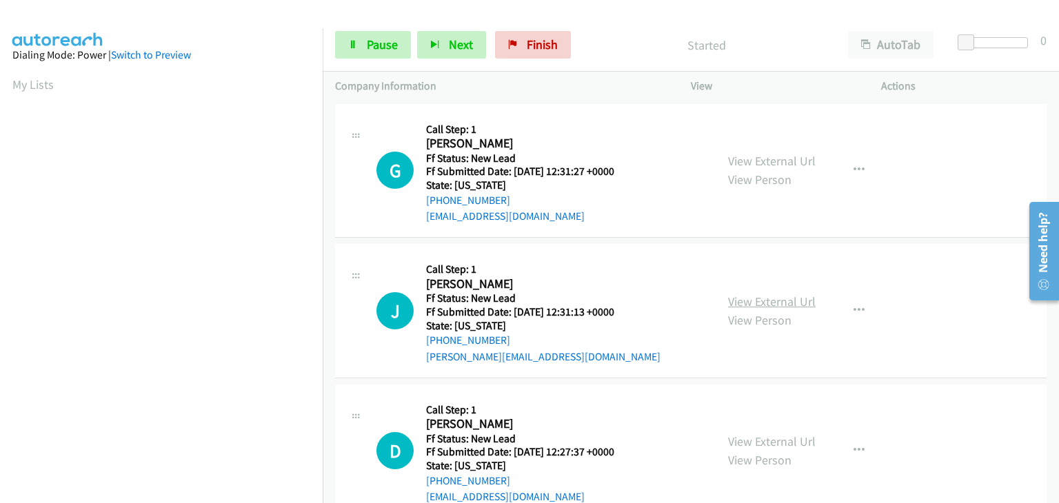
click at [747, 297] on link "View External Url" at bounding box center [772, 302] width 88 height 16
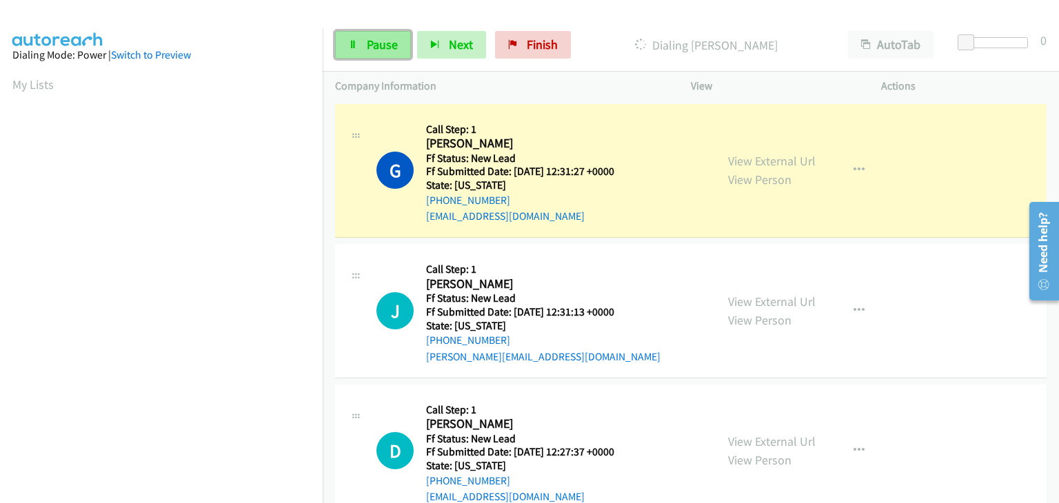
click at [390, 53] on link "Pause" at bounding box center [373, 45] width 76 height 28
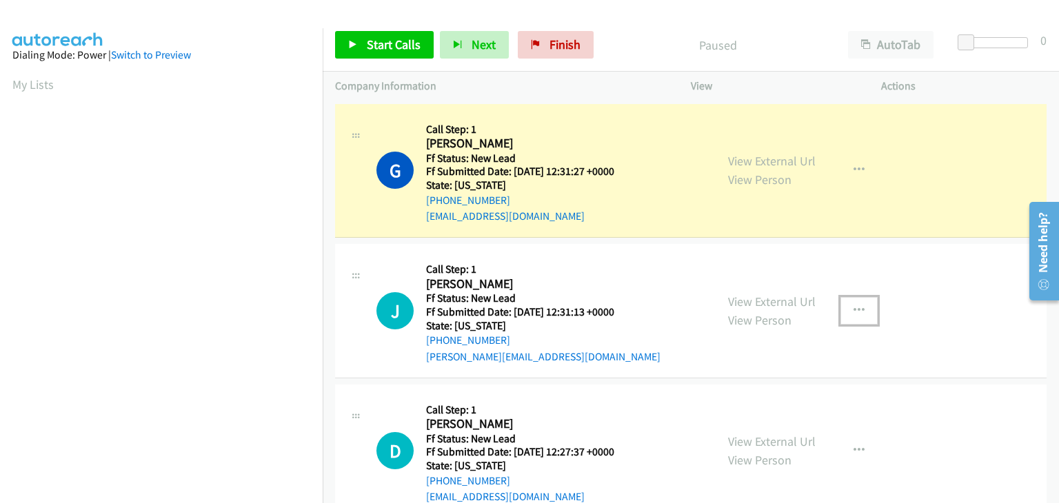
click at [853, 312] on icon "button" at bounding box center [858, 310] width 11 height 11
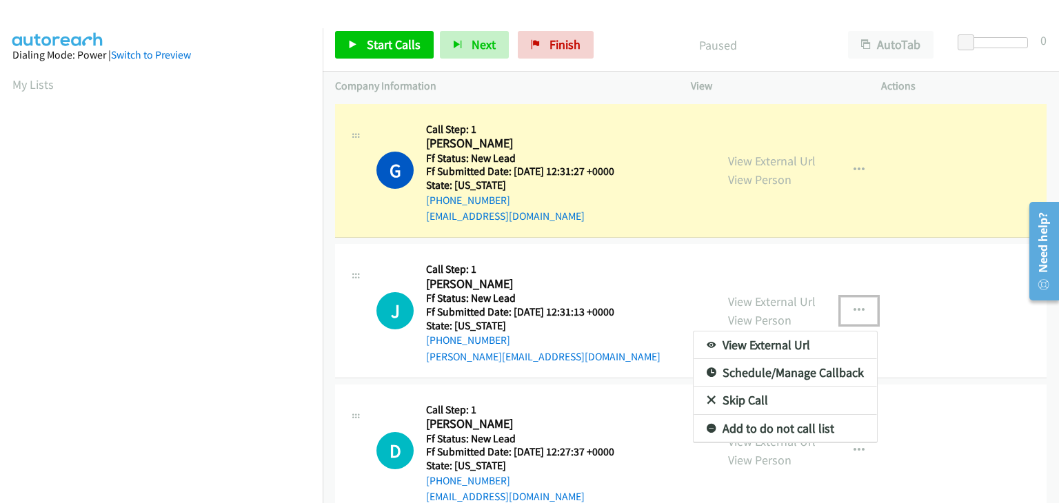
click at [753, 397] on link "Skip Call" at bounding box center [785, 401] width 183 height 28
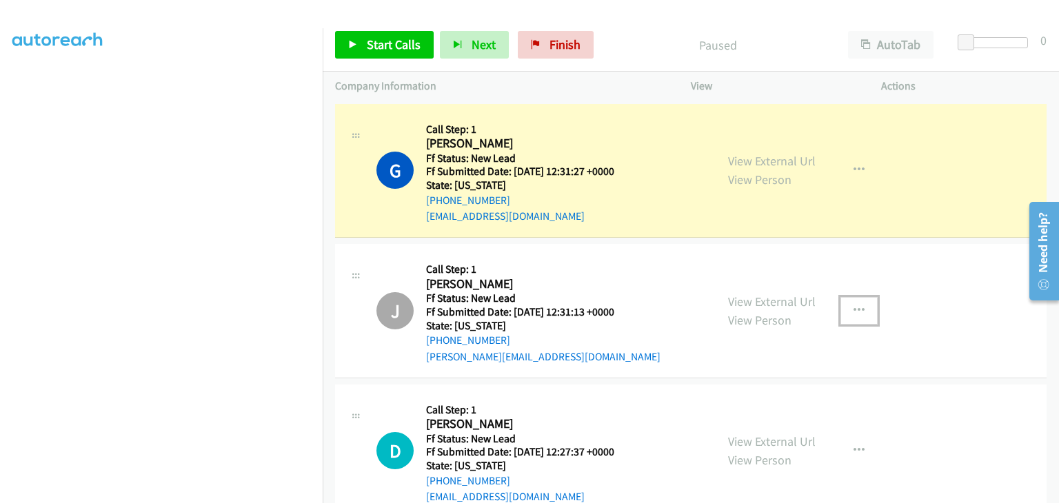
scroll to position [270, 0]
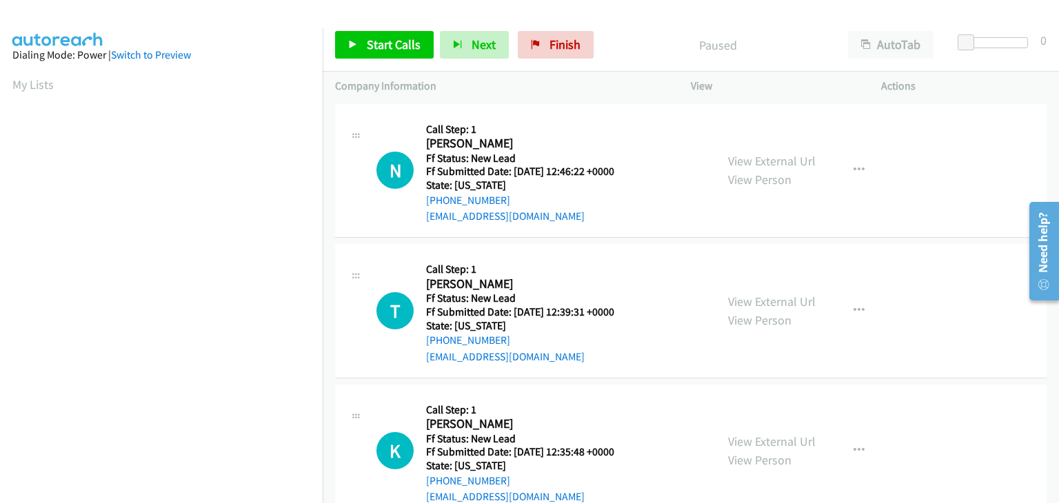
scroll to position [270, 0]
click at [739, 165] on link "View External Url" at bounding box center [772, 161] width 88 height 16
click at [384, 53] on link "Start Calls" at bounding box center [384, 45] width 99 height 28
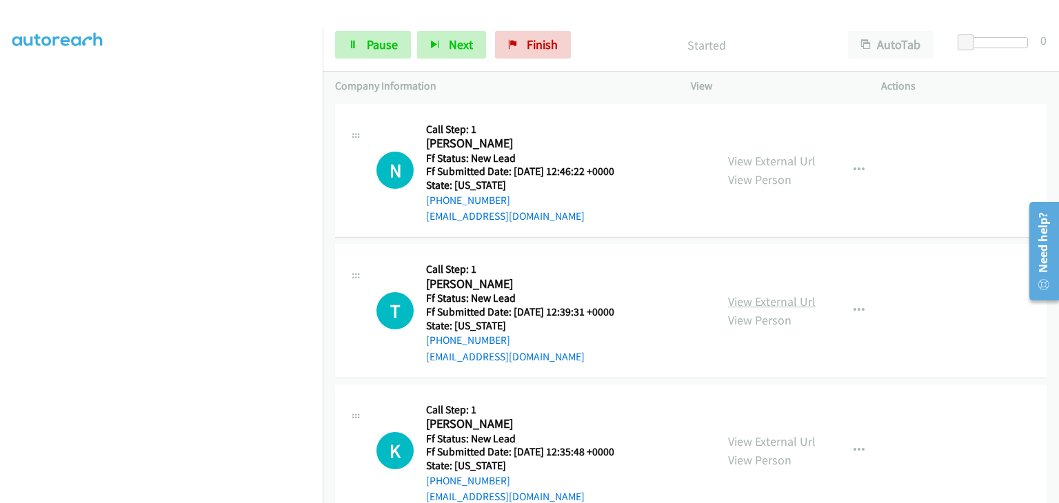
click at [747, 305] on link "View External Url" at bounding box center [772, 302] width 88 height 16
click at [362, 46] on link "Pause" at bounding box center [373, 45] width 76 height 28
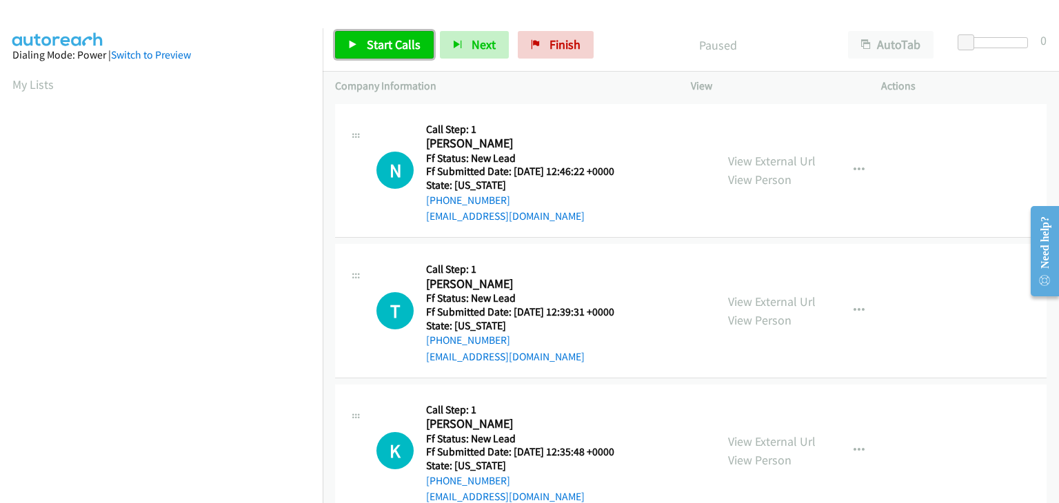
click at [383, 52] on link "Start Calls" at bounding box center [384, 45] width 99 height 28
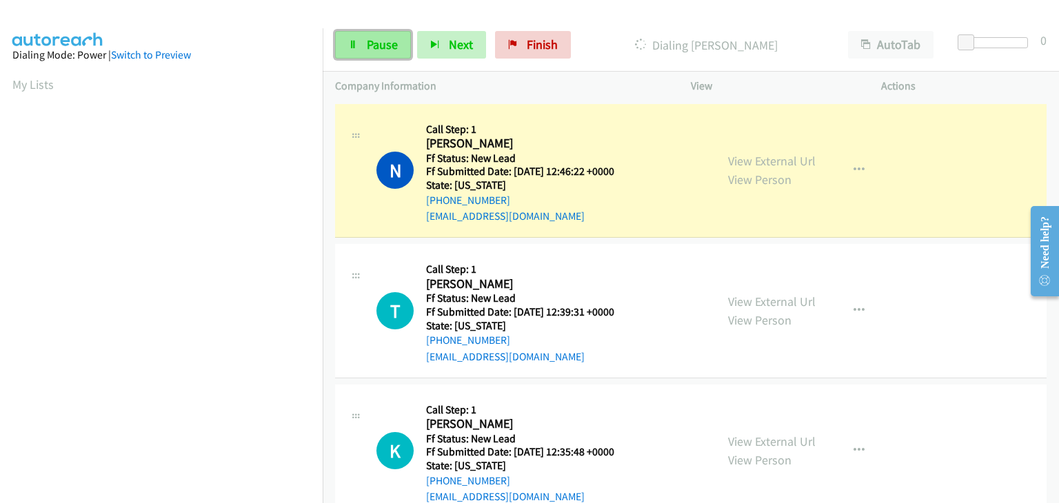
click at [380, 46] on span "Pause" at bounding box center [382, 45] width 31 height 16
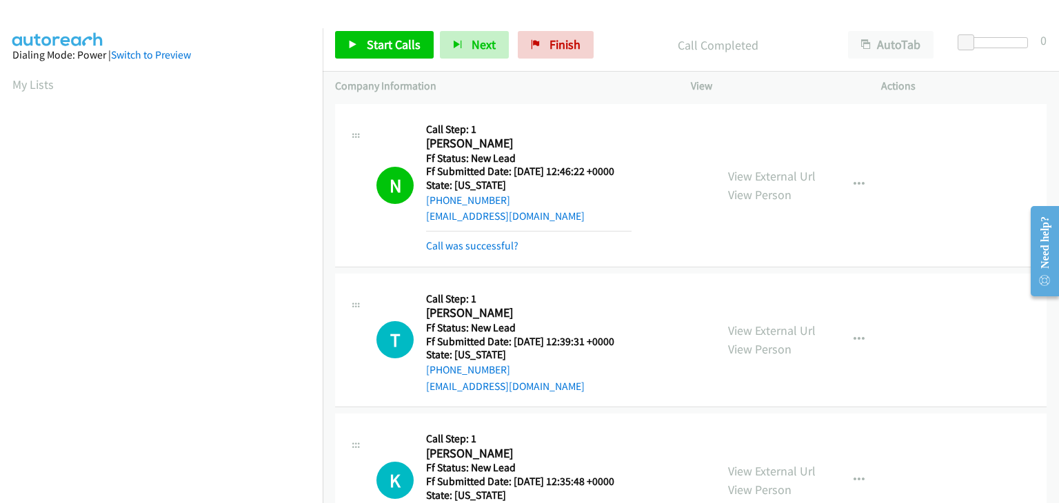
scroll to position [270, 0]
click at [496, 241] on link "Call was successful?" at bounding box center [472, 245] width 92 height 13
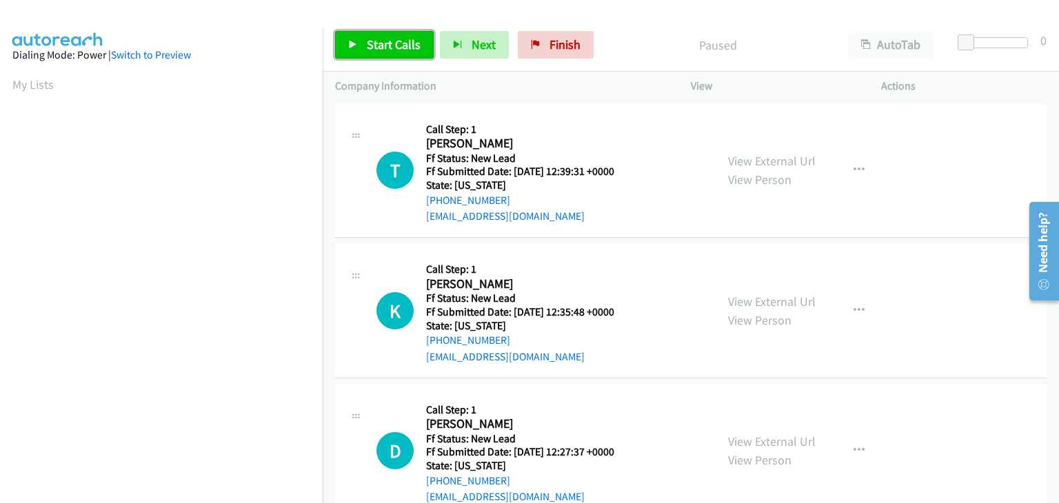
click at [381, 53] on link "Start Calls" at bounding box center [384, 45] width 99 height 28
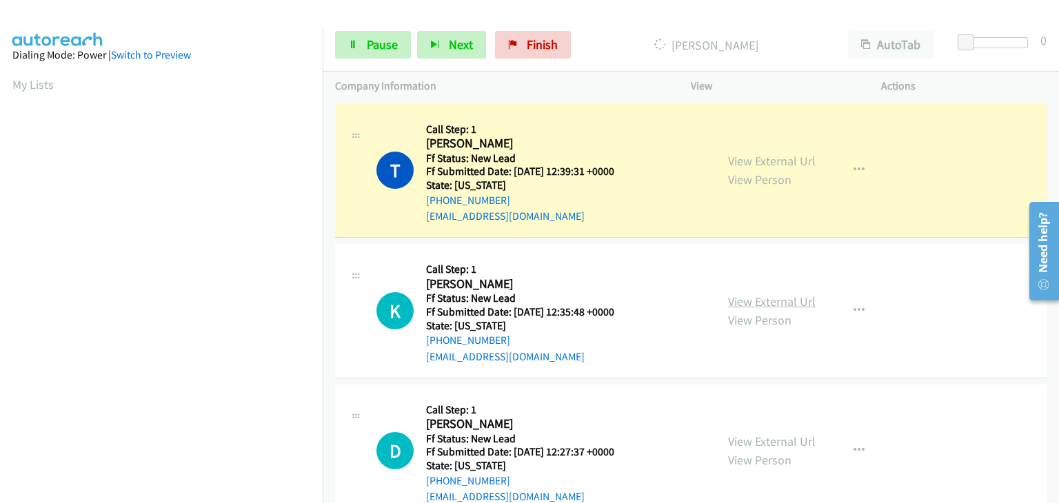
click at [745, 301] on link "View External Url" at bounding box center [772, 302] width 88 height 16
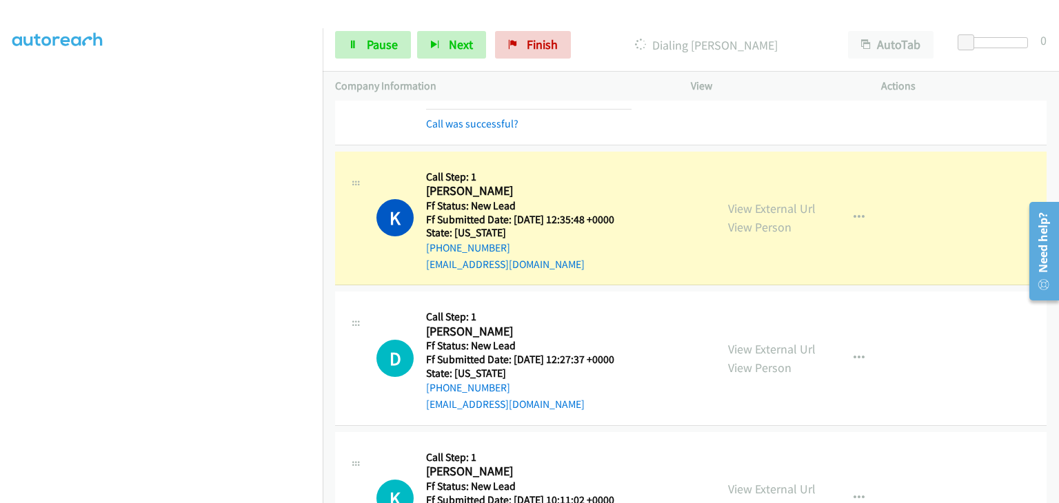
scroll to position [138, 0]
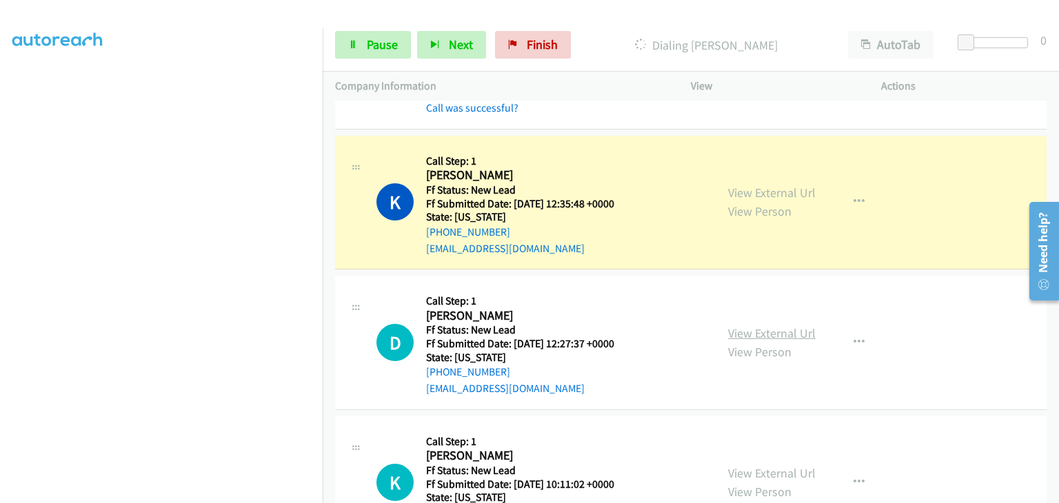
click at [761, 334] on link "View External Url" at bounding box center [772, 333] width 88 height 16
click at [399, 48] on link "Pause" at bounding box center [373, 45] width 76 height 28
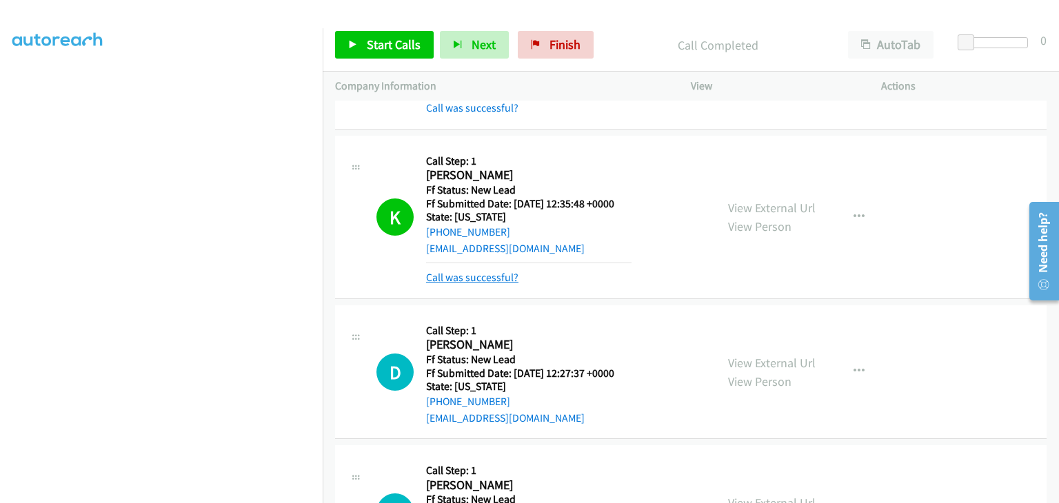
click at [491, 279] on link "Call was successful?" at bounding box center [472, 277] width 92 height 13
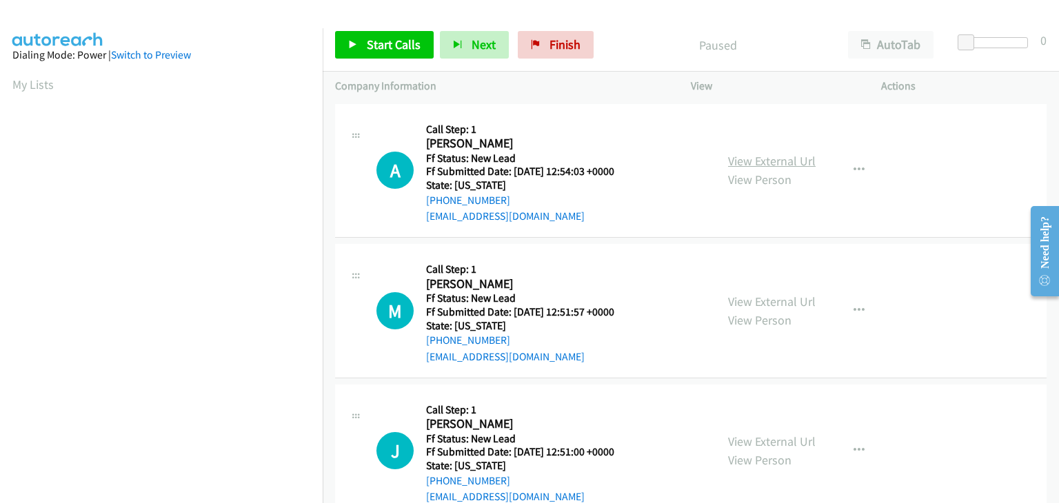
click at [791, 158] on link "View External Url" at bounding box center [772, 161] width 88 height 16
click at [374, 28] on div "Start Calls Pause Next Finish Paused AutoTab AutoTab 0" at bounding box center [691, 45] width 736 height 53
click at [385, 50] on span "Start Calls" at bounding box center [394, 45] width 54 height 16
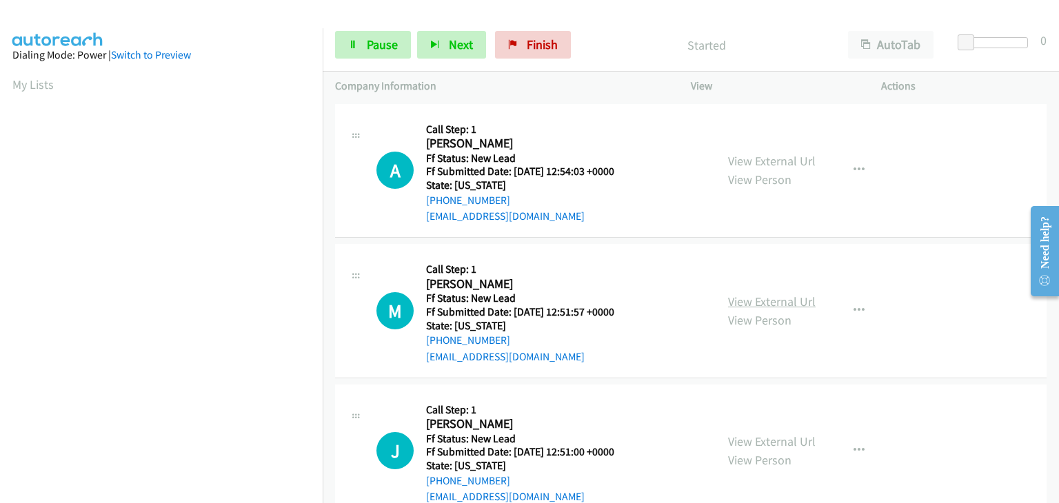
click at [757, 299] on link "View External Url" at bounding box center [772, 302] width 88 height 16
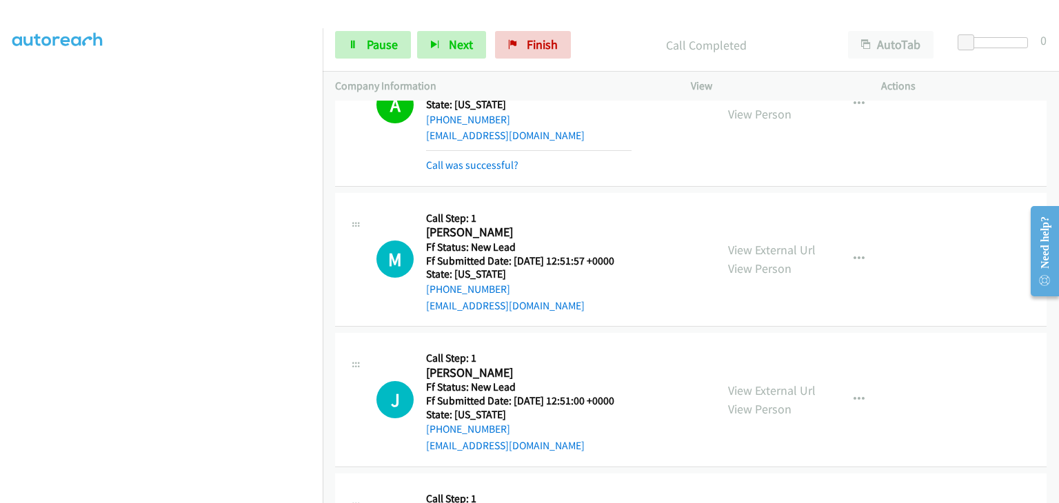
scroll to position [138, 0]
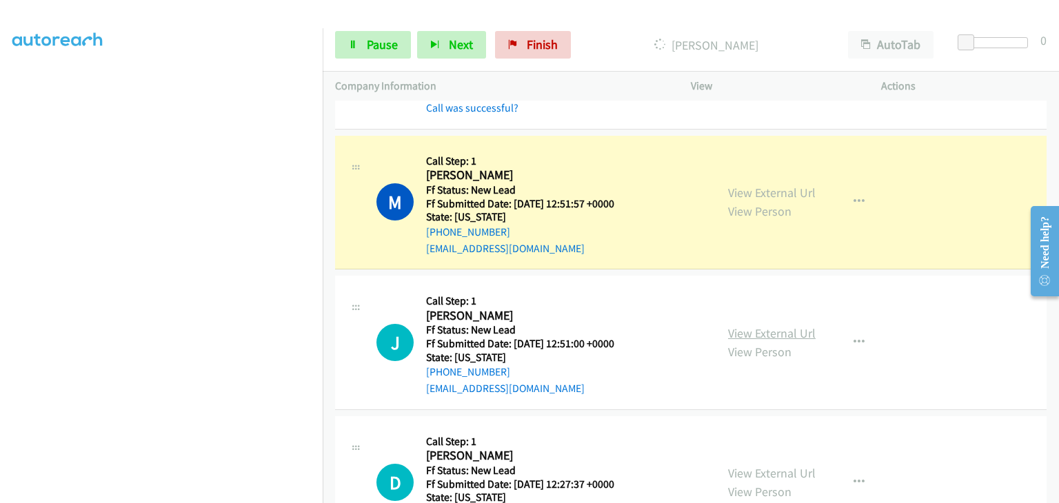
click at [734, 330] on link "View External Url" at bounding box center [772, 333] width 88 height 16
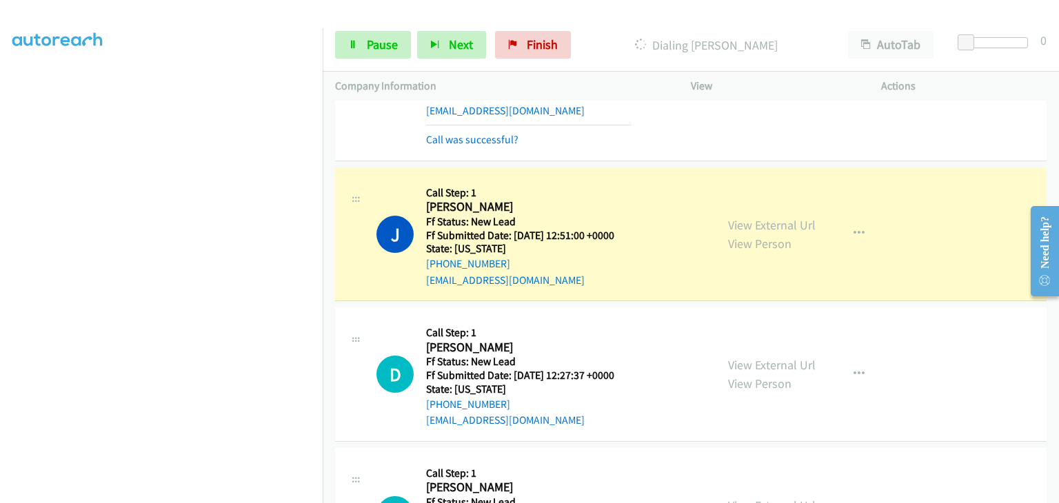
scroll to position [345, 0]
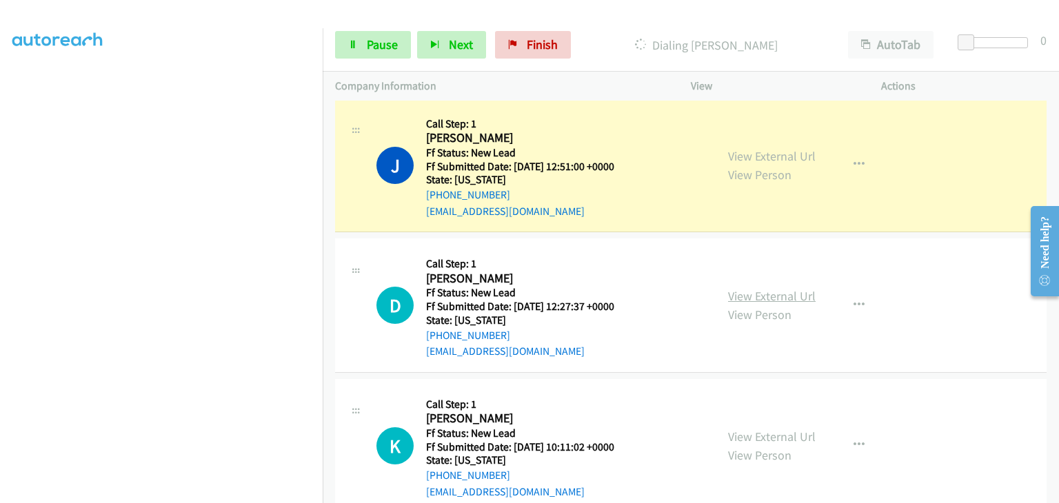
click at [767, 299] on link "View External Url" at bounding box center [772, 296] width 88 height 16
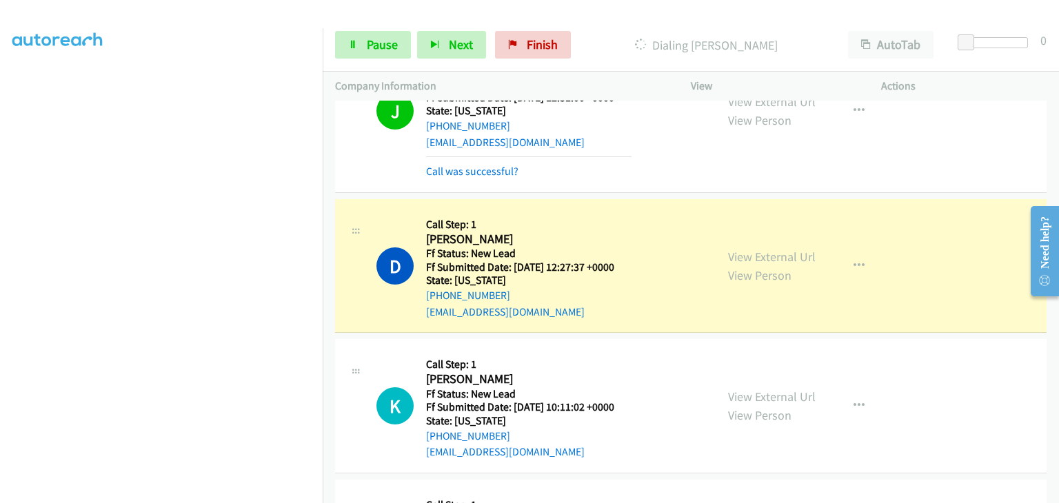
scroll to position [241, 0]
drag, startPoint x: 378, startPoint y: 43, endPoint x: 402, endPoint y: 46, distance: 23.7
click at [378, 43] on span "Pause" at bounding box center [382, 45] width 31 height 16
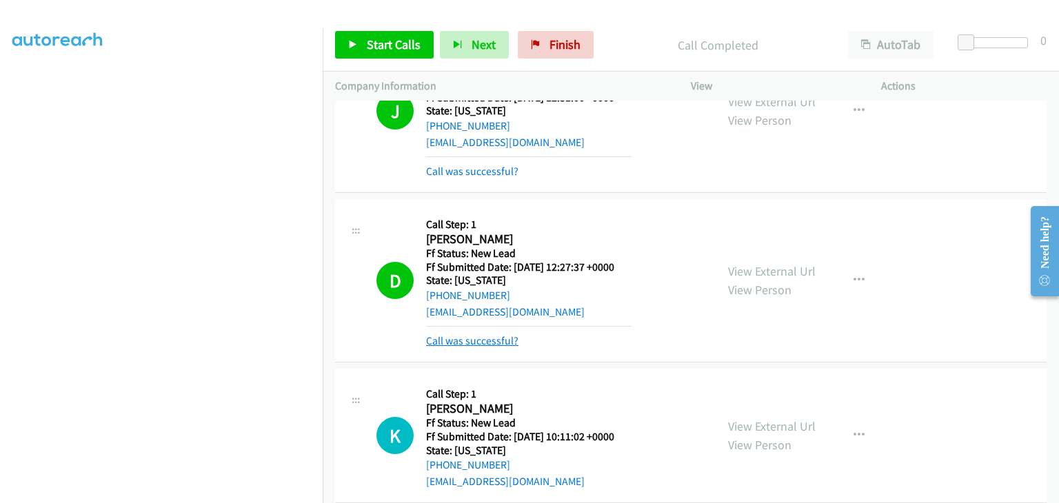
click at [503, 339] on link "Call was successful?" at bounding box center [472, 340] width 92 height 13
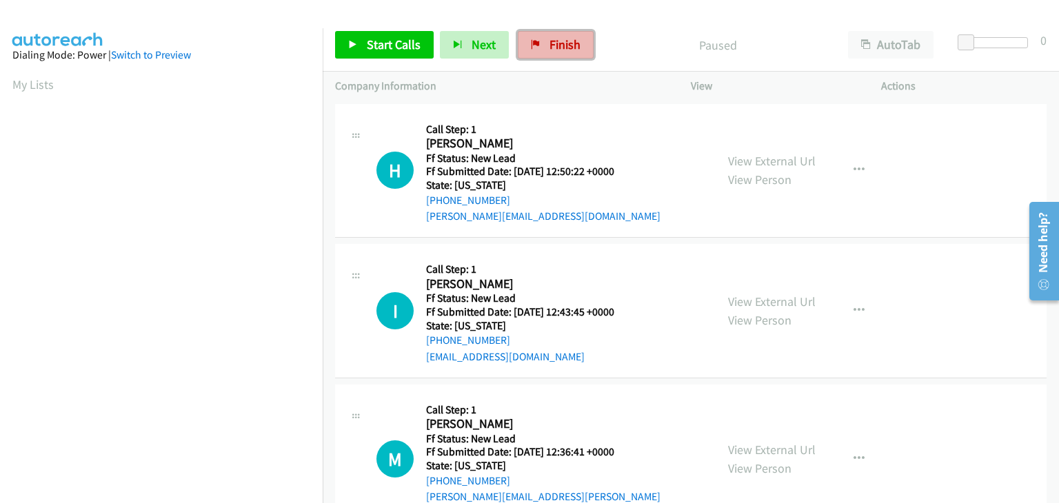
click at [541, 43] on link "Finish" at bounding box center [556, 45] width 76 height 28
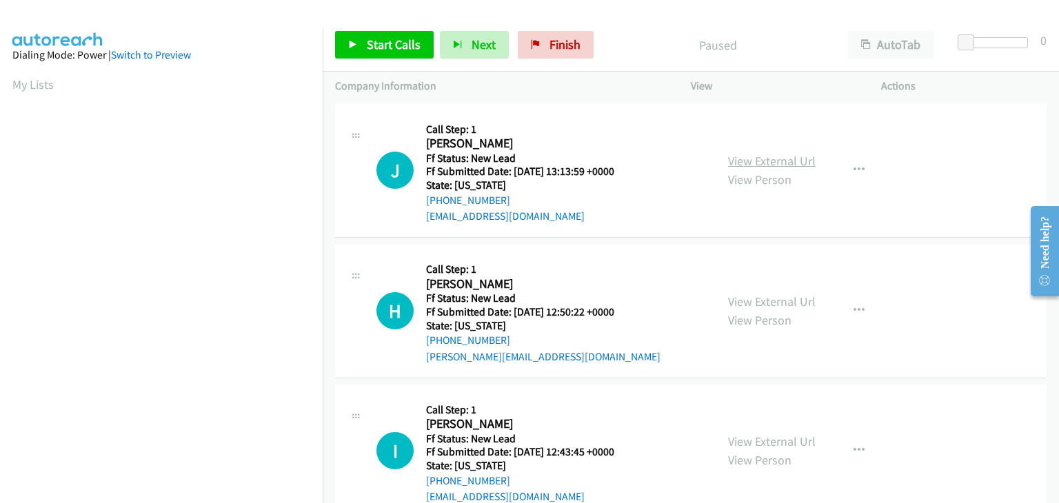
click at [776, 159] on link "View External Url" at bounding box center [772, 161] width 88 height 16
click at [855, 166] on icon "button" at bounding box center [858, 170] width 11 height 11
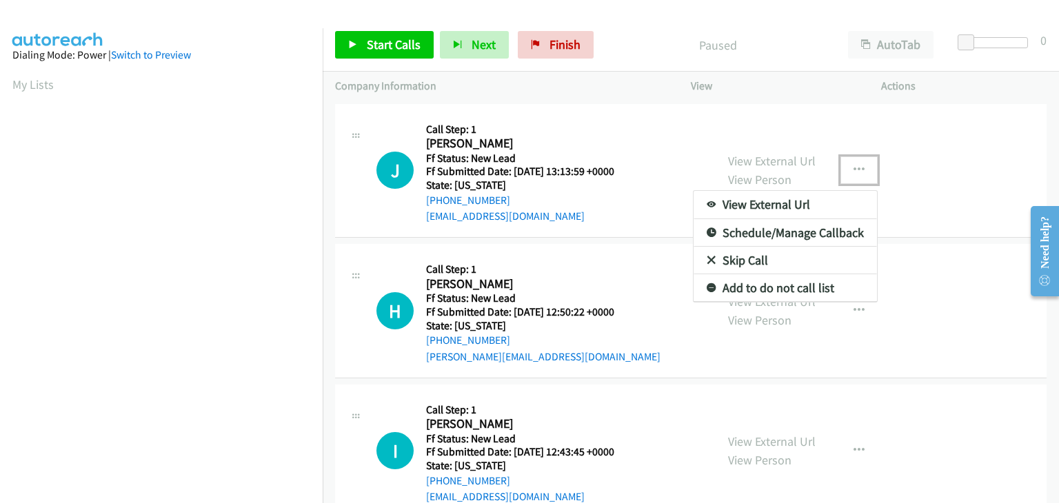
click at [767, 259] on link "Skip Call" at bounding box center [785, 261] width 183 height 28
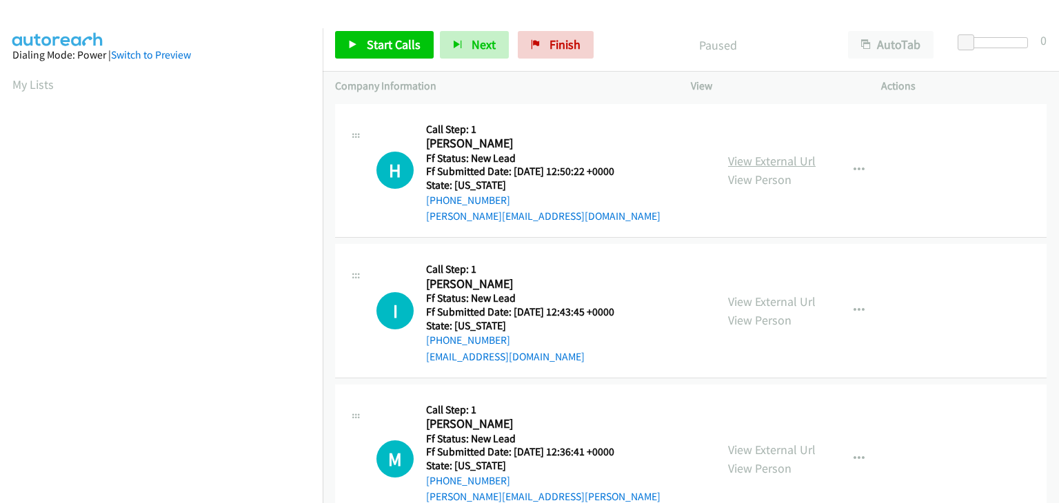
click at [791, 158] on link "View External Url" at bounding box center [772, 161] width 88 height 16
click at [373, 35] on link "Start Calls" at bounding box center [384, 45] width 99 height 28
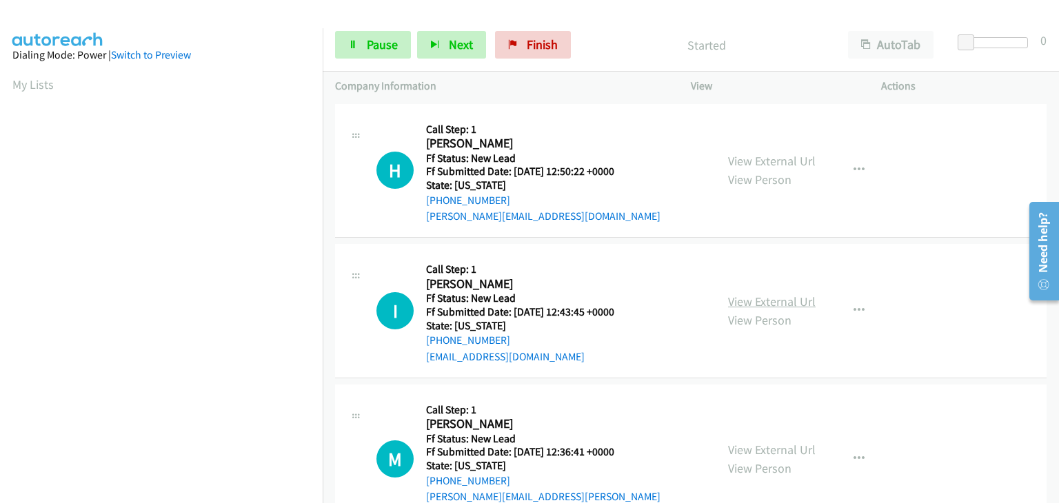
click at [800, 304] on link "View External Url" at bounding box center [772, 302] width 88 height 16
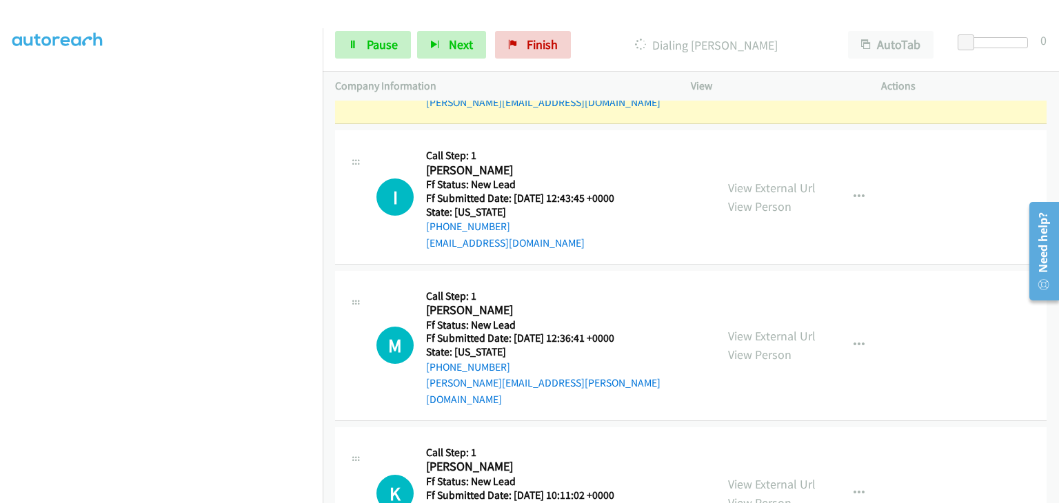
scroll to position [138, 0]
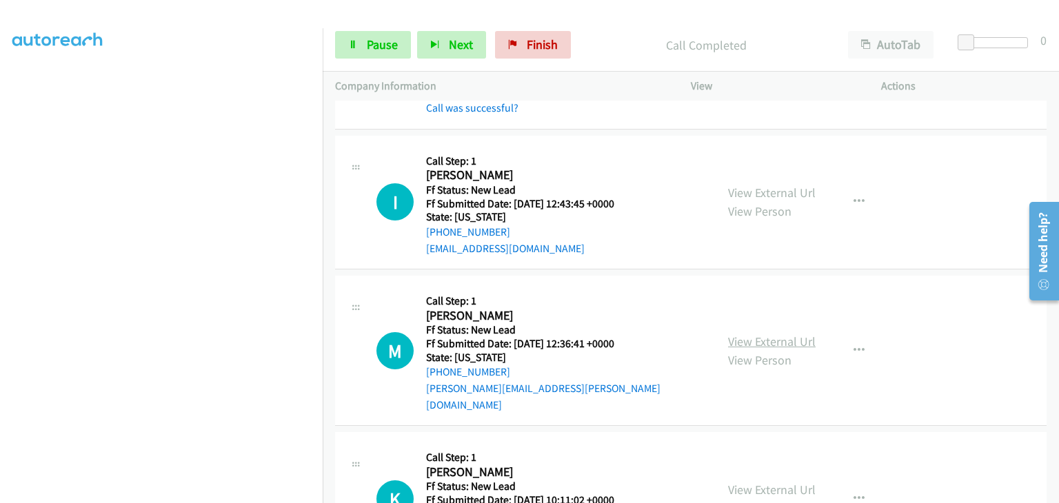
click at [756, 334] on link "View External Url" at bounding box center [772, 342] width 88 height 16
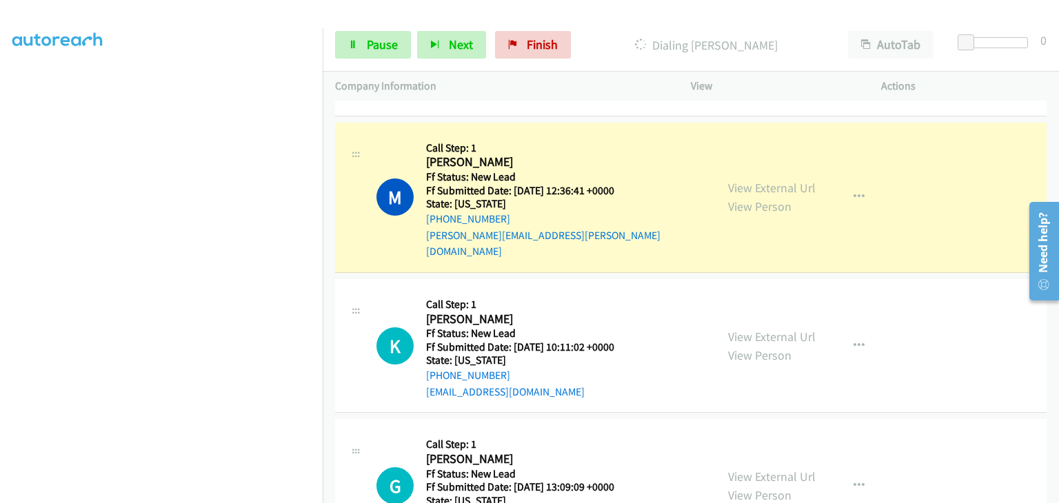
scroll to position [345, 0]
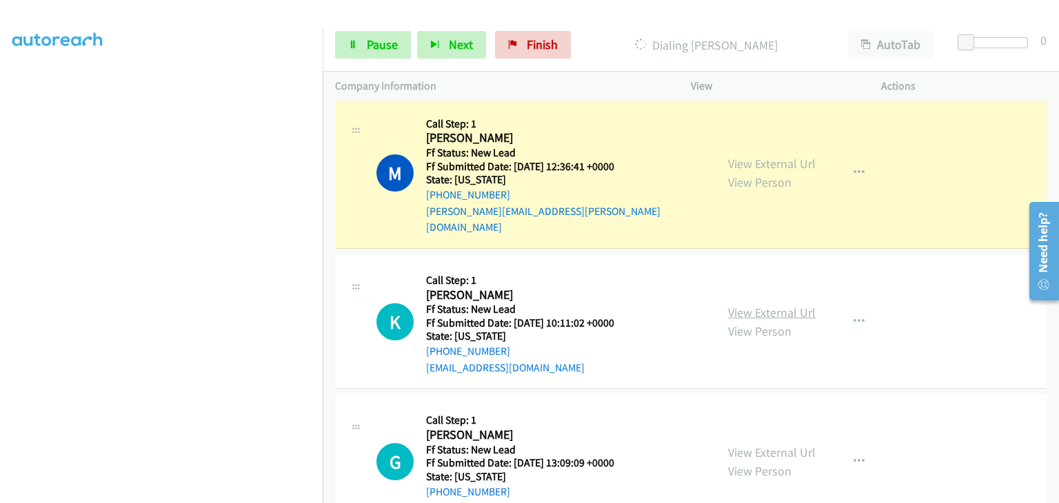
click at [756, 305] on link "View External Url" at bounding box center [772, 313] width 88 height 16
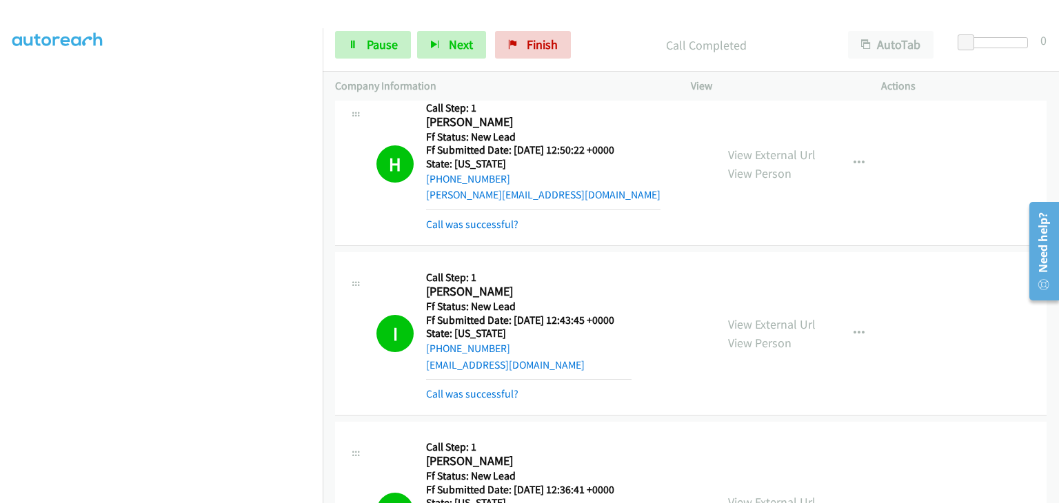
scroll to position [0, 0]
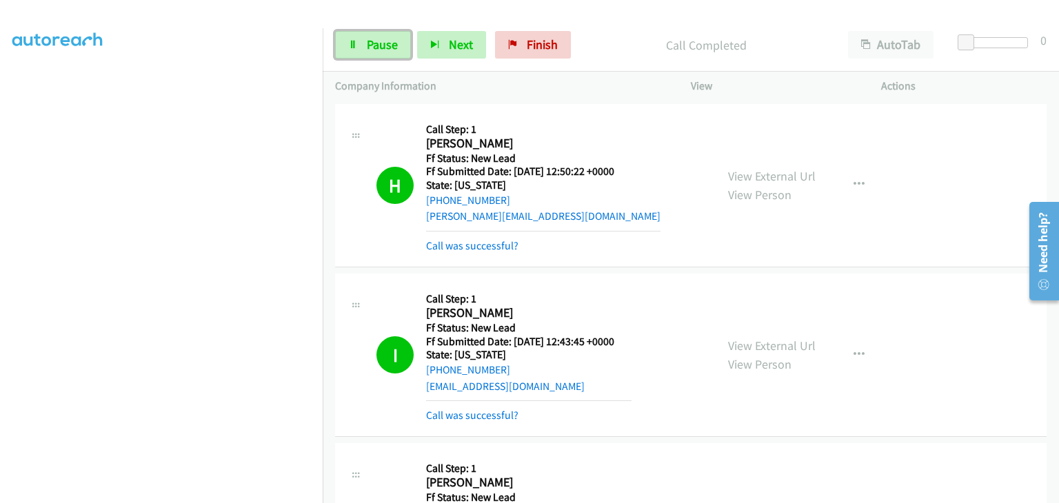
drag, startPoint x: 392, startPoint y: 49, endPoint x: 334, endPoint y: 49, distance: 57.9
click at [392, 49] on span "Pause" at bounding box center [382, 45] width 31 height 16
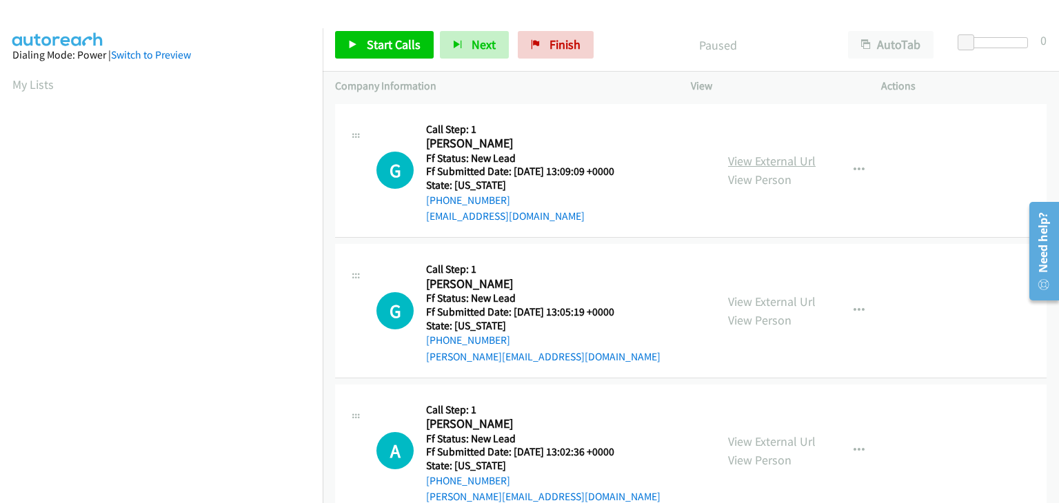
click at [769, 161] on link "View External Url" at bounding box center [772, 161] width 88 height 16
click at [371, 43] on span "Start Calls" at bounding box center [394, 45] width 54 height 16
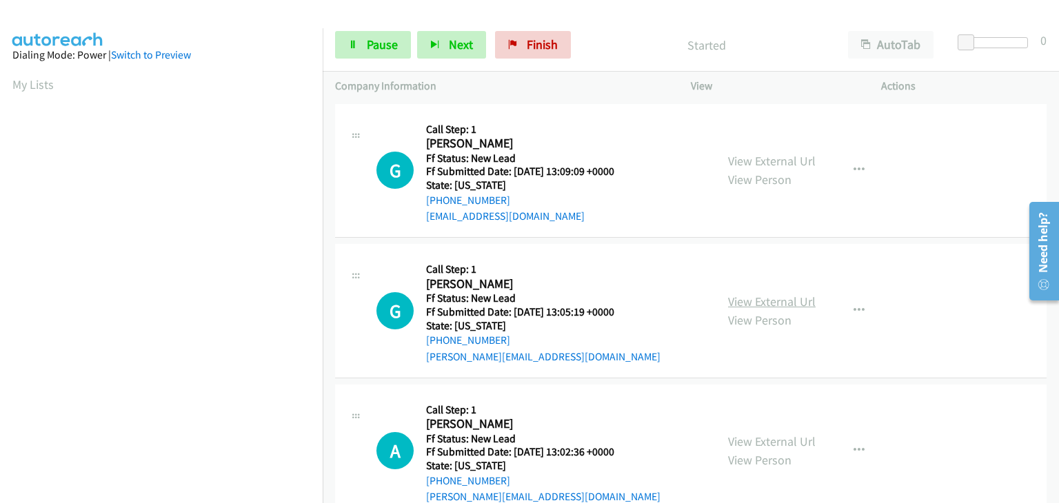
click at [767, 297] on link "View External Url" at bounding box center [772, 302] width 88 height 16
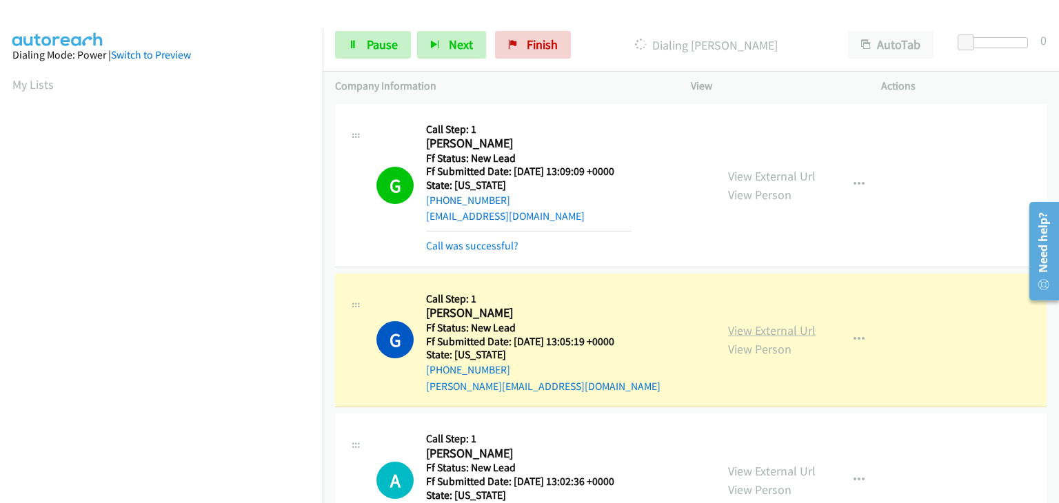
scroll to position [270, 0]
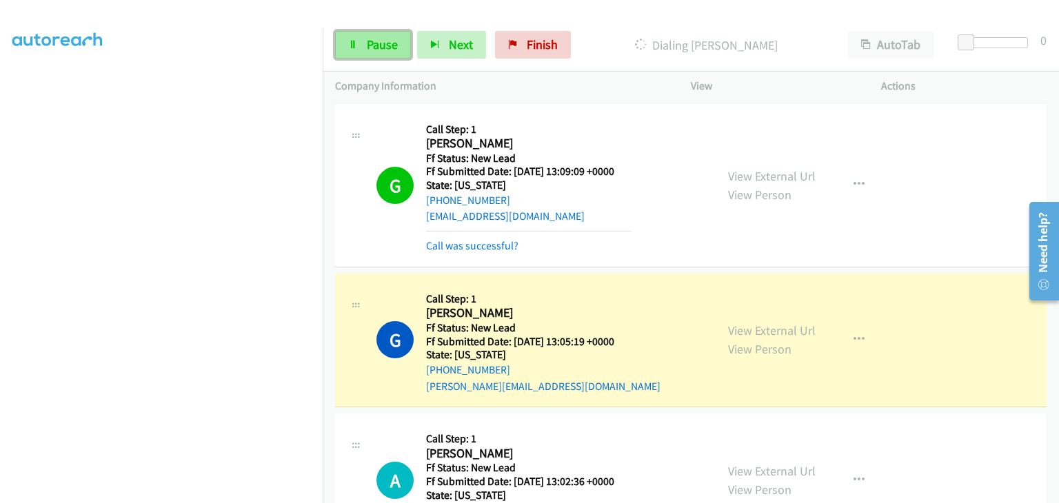
drag, startPoint x: 385, startPoint y: 37, endPoint x: 405, endPoint y: 41, distance: 21.1
click at [385, 37] on span "Pause" at bounding box center [382, 45] width 31 height 16
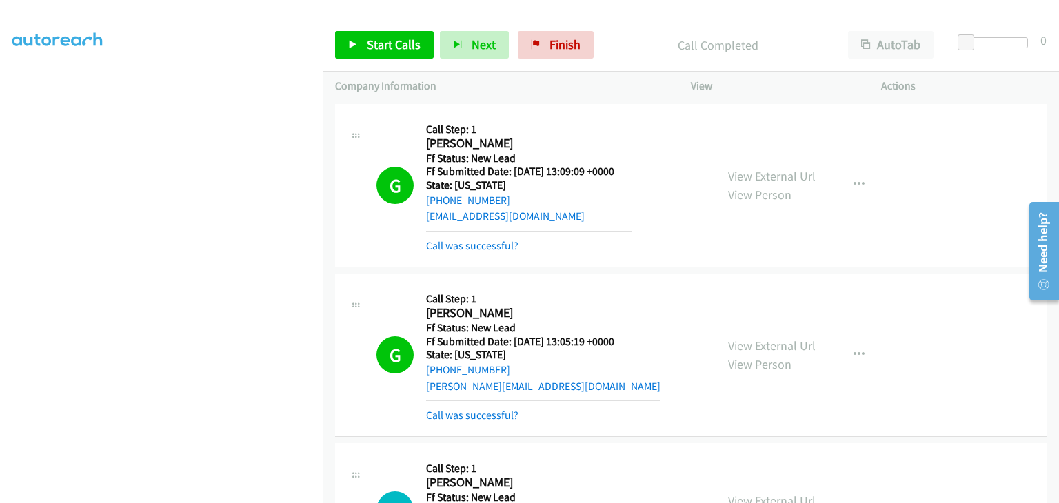
click at [499, 416] on link "Call was successful?" at bounding box center [472, 415] width 92 height 13
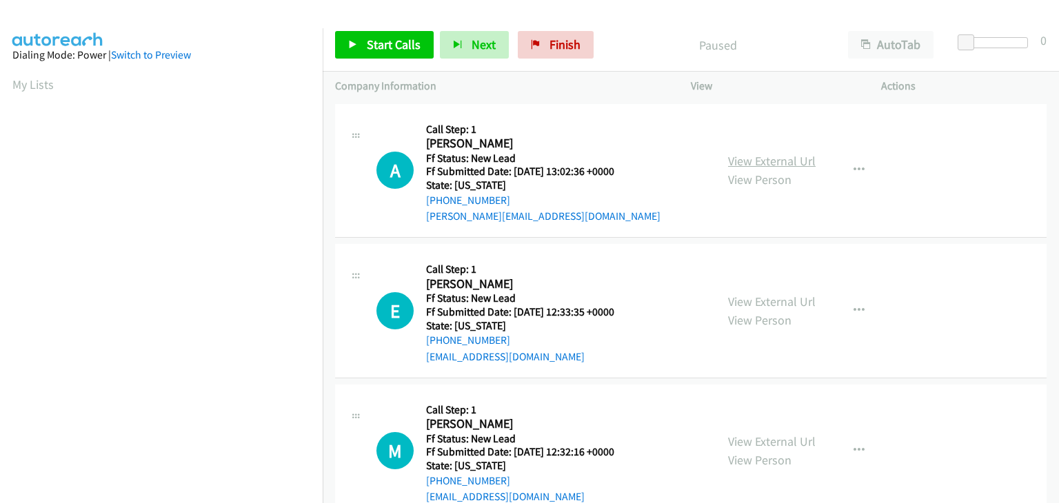
click at [778, 156] on link "View External Url" at bounding box center [772, 161] width 88 height 16
click at [386, 50] on span "Start Calls" at bounding box center [394, 45] width 54 height 16
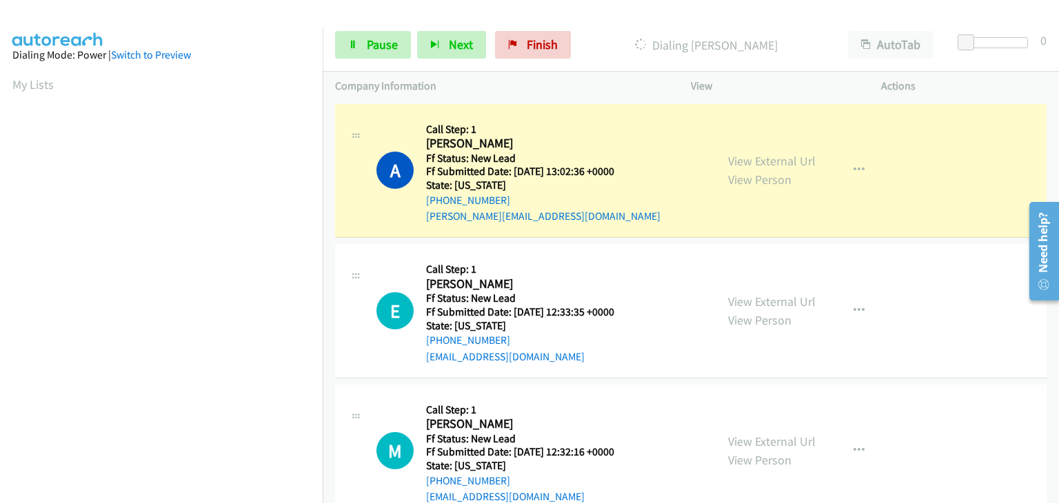
click at [776, 292] on div "View External Url View Person" at bounding box center [772, 310] width 88 height 37
click at [774, 301] on link "View External Url" at bounding box center [772, 302] width 88 height 16
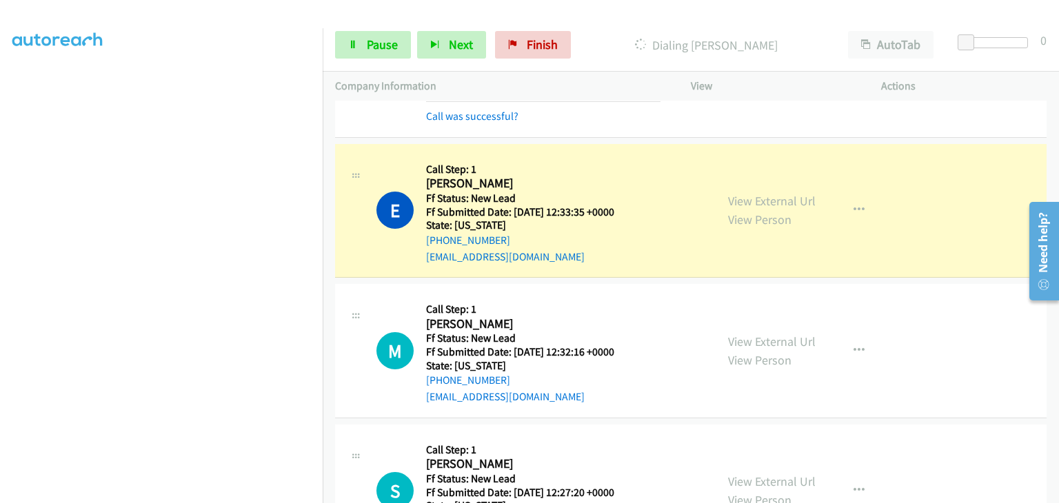
scroll to position [138, 0]
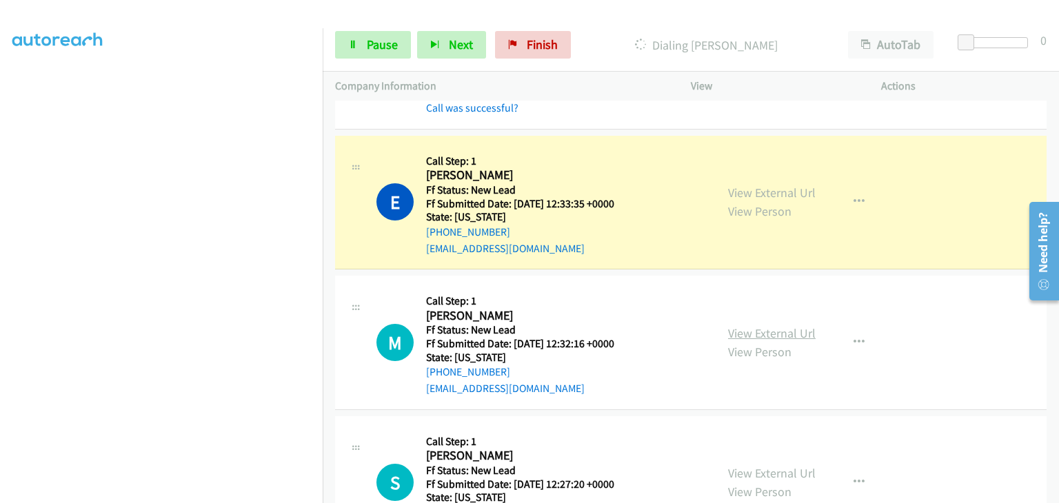
click at [738, 334] on link "View External Url" at bounding box center [772, 333] width 88 height 16
click at [383, 46] on span "Pause" at bounding box center [382, 45] width 31 height 16
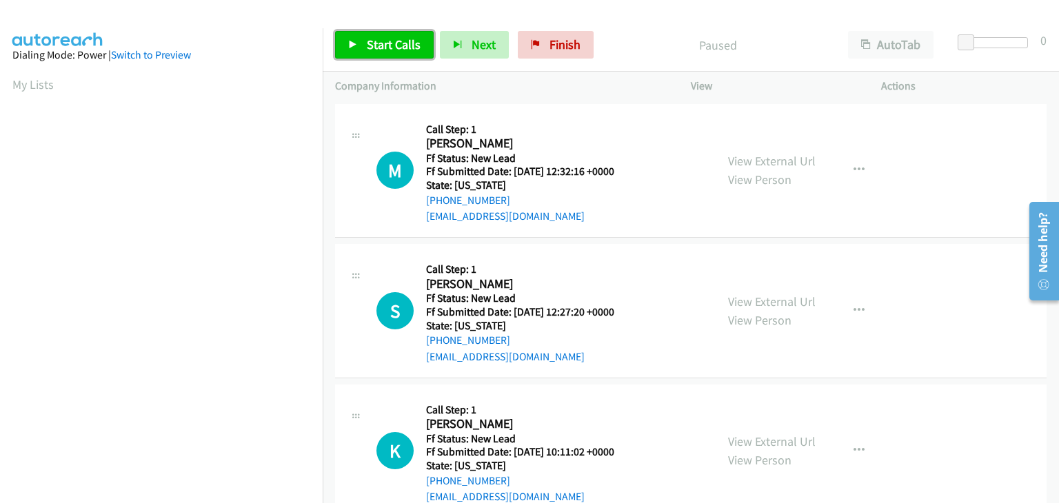
click at [387, 45] on span "Start Calls" at bounding box center [394, 45] width 54 height 16
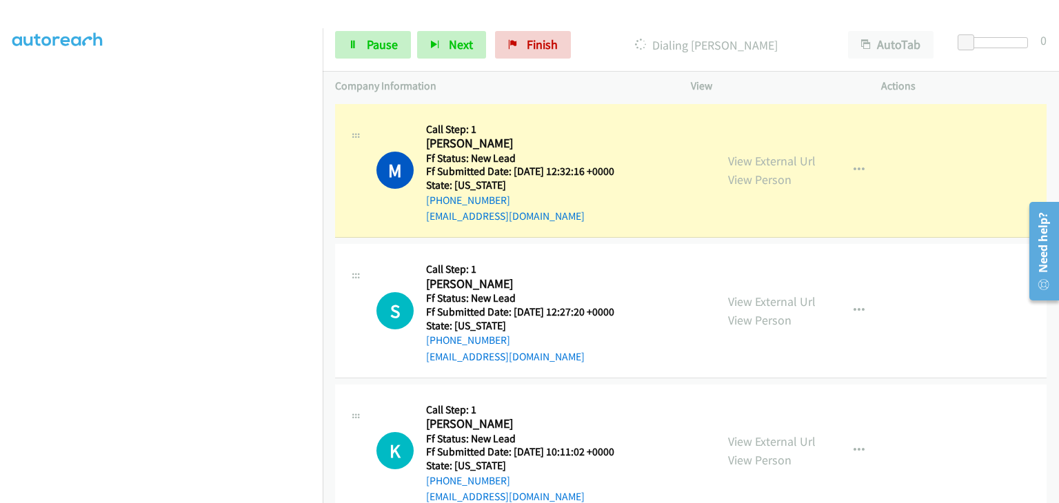
scroll to position [270, 0]
click at [397, 50] on link "Pause" at bounding box center [373, 45] width 76 height 28
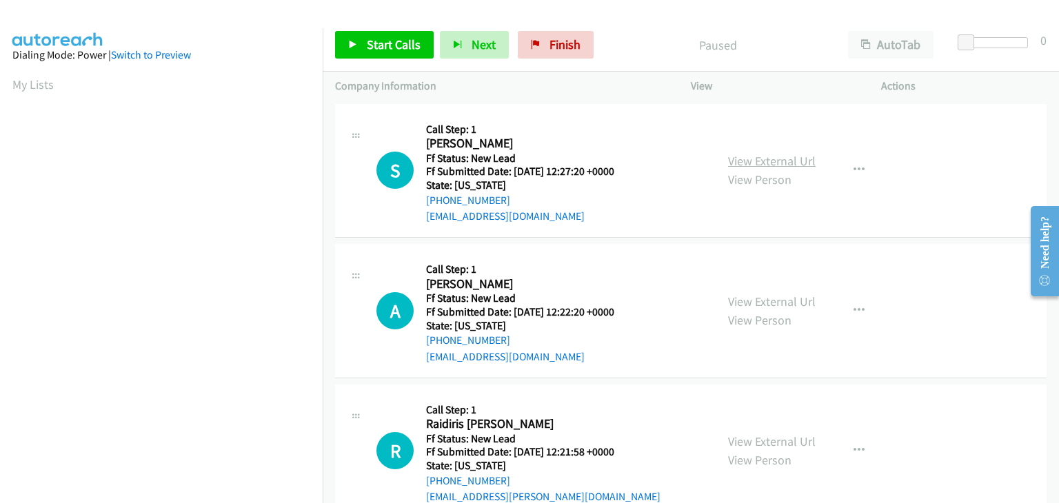
click at [750, 158] on link "View External Url" at bounding box center [772, 161] width 88 height 16
drag, startPoint x: 408, startPoint y: 42, endPoint x: 723, endPoint y: 175, distance: 341.4
click at [408, 42] on span "Start Calls" at bounding box center [394, 45] width 54 height 16
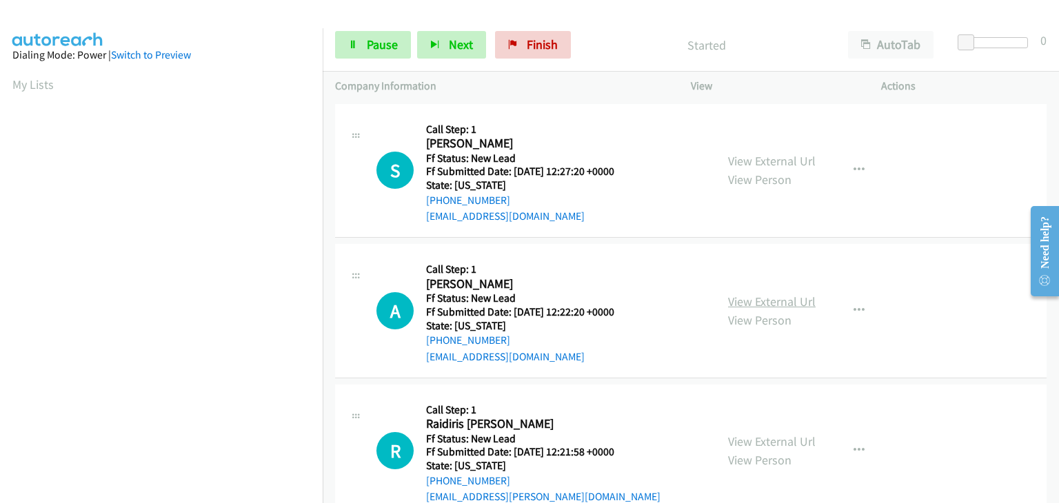
click at [743, 298] on link "View External Url" at bounding box center [772, 302] width 88 height 16
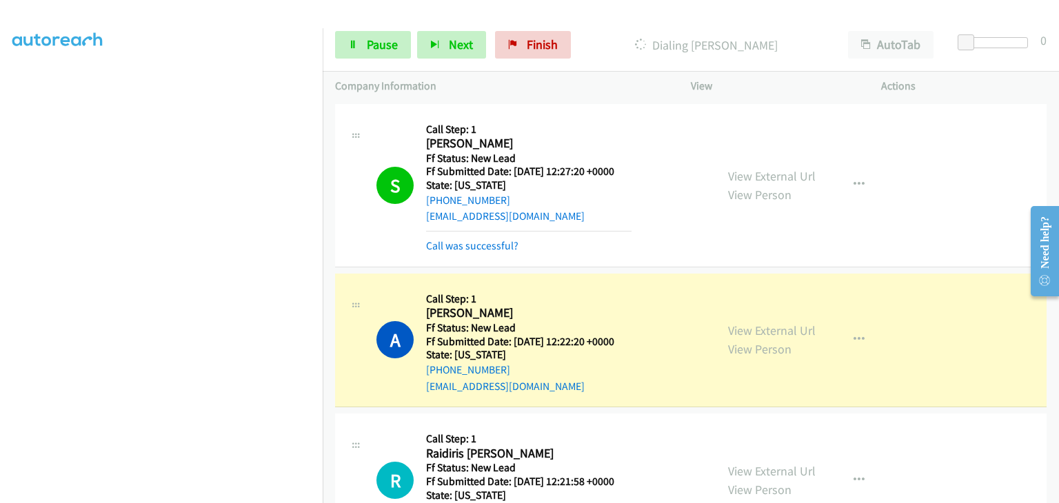
scroll to position [138, 0]
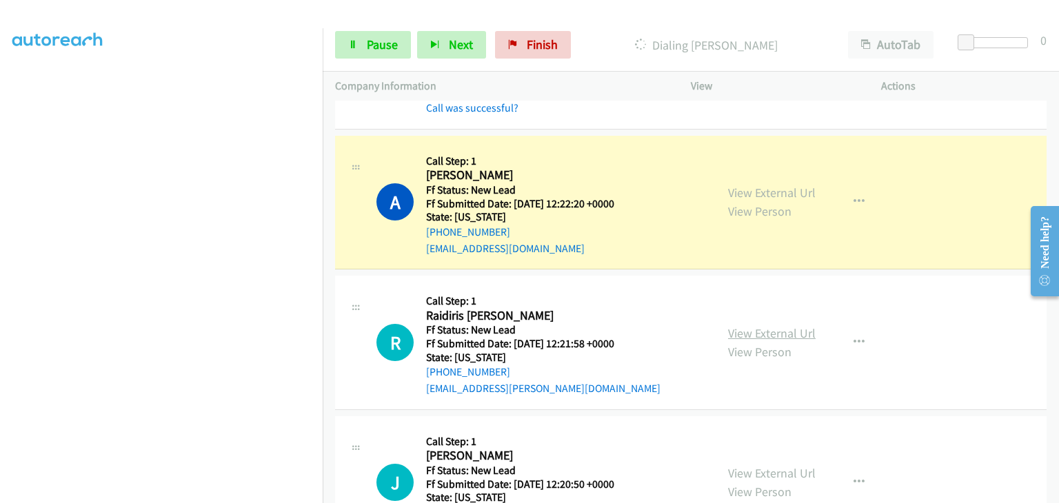
click at [738, 330] on link "View External Url" at bounding box center [772, 333] width 88 height 16
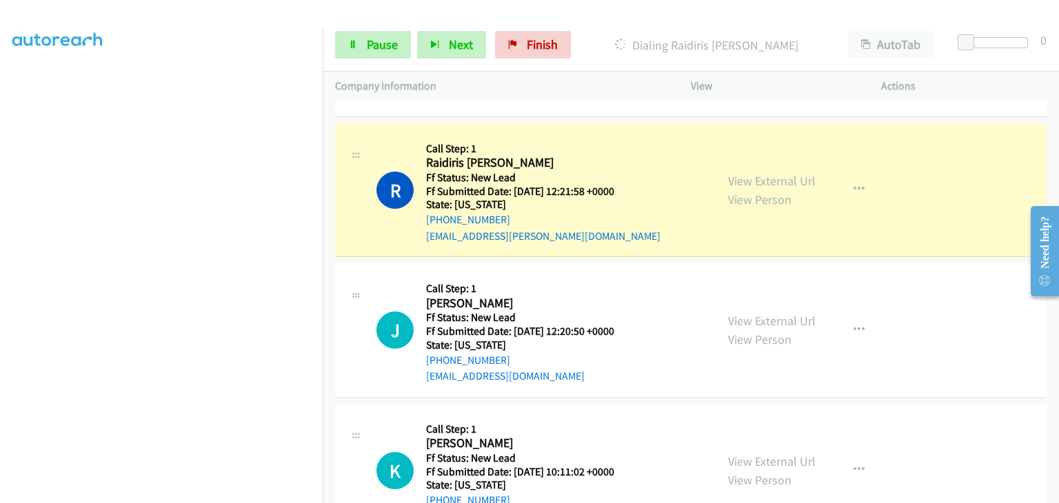
scroll to position [345, 0]
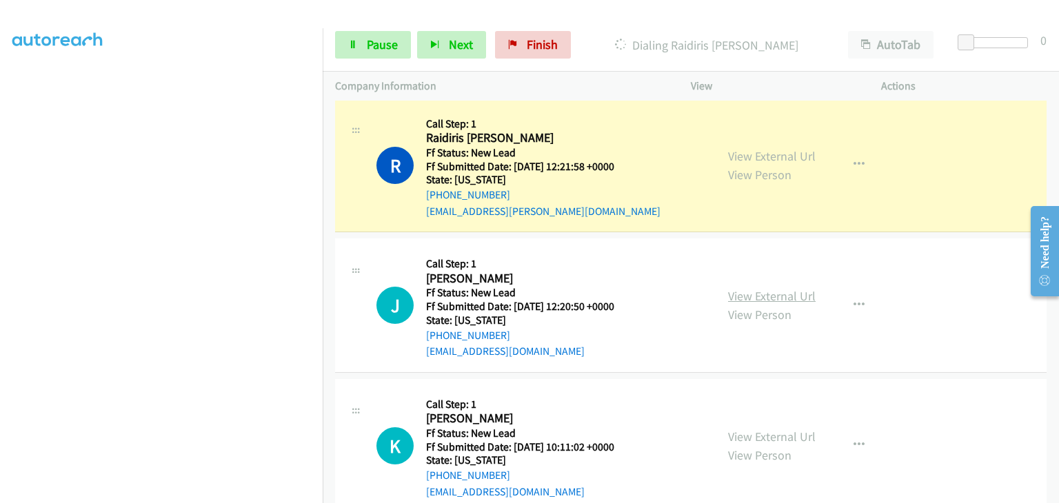
click at [770, 293] on link "View External Url" at bounding box center [772, 296] width 88 height 16
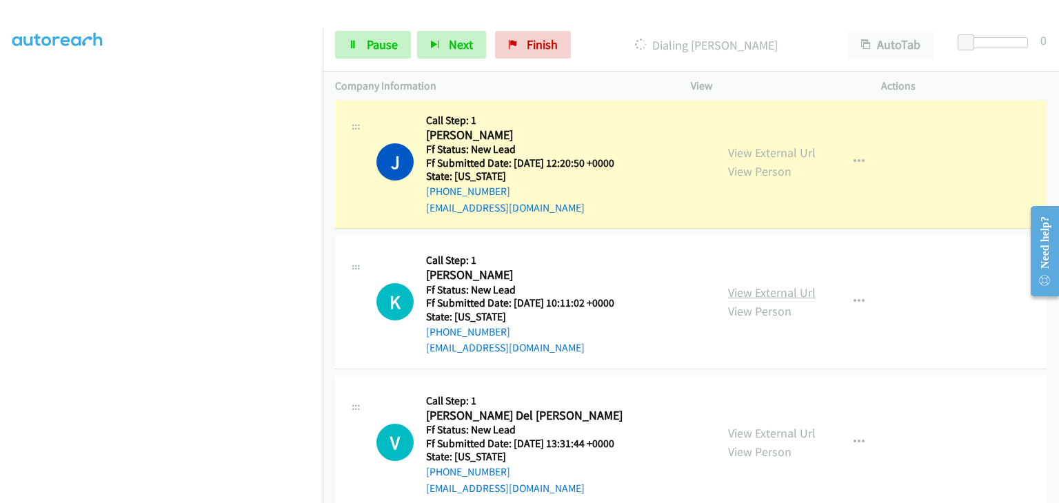
scroll to position [552, 0]
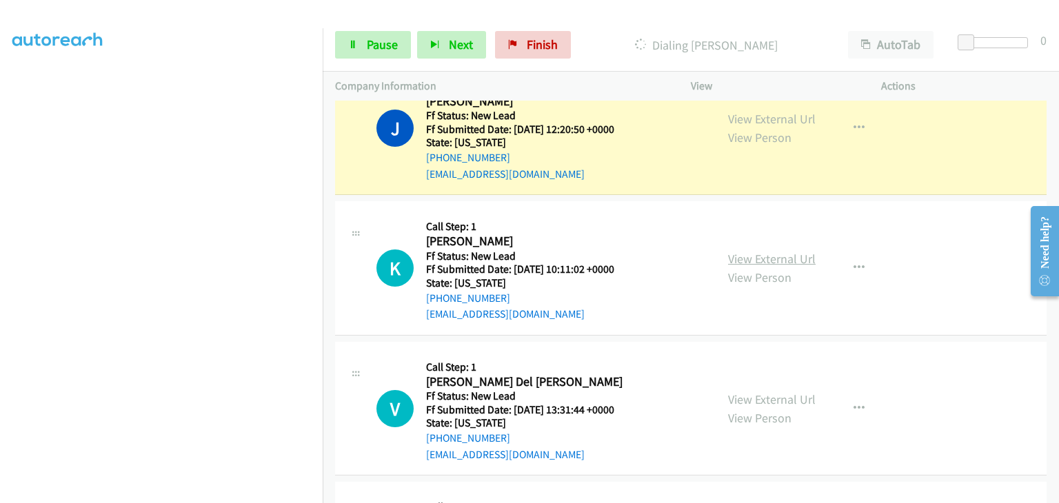
click at [776, 257] on link "View External Url" at bounding box center [772, 259] width 88 height 16
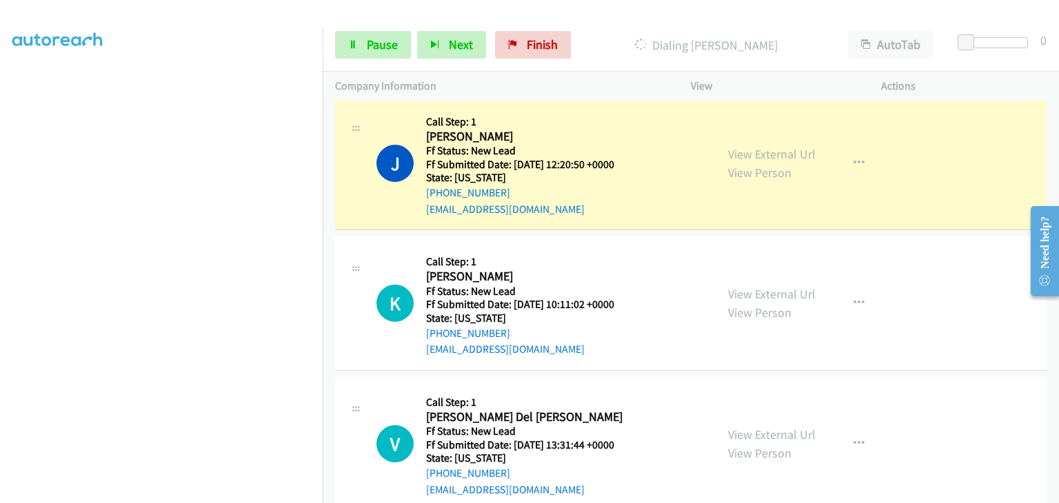
scroll to position [483, 0]
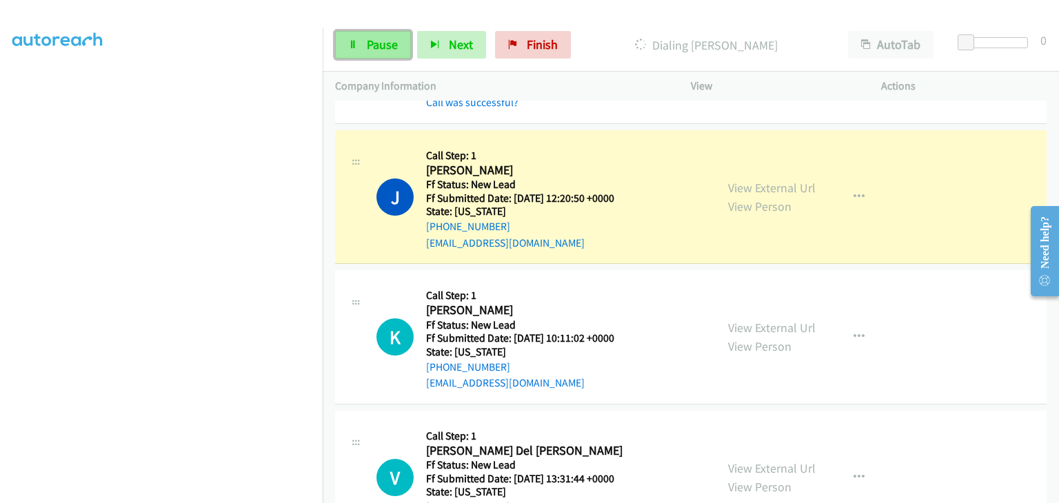
click at [354, 54] on link "Pause" at bounding box center [373, 45] width 76 height 28
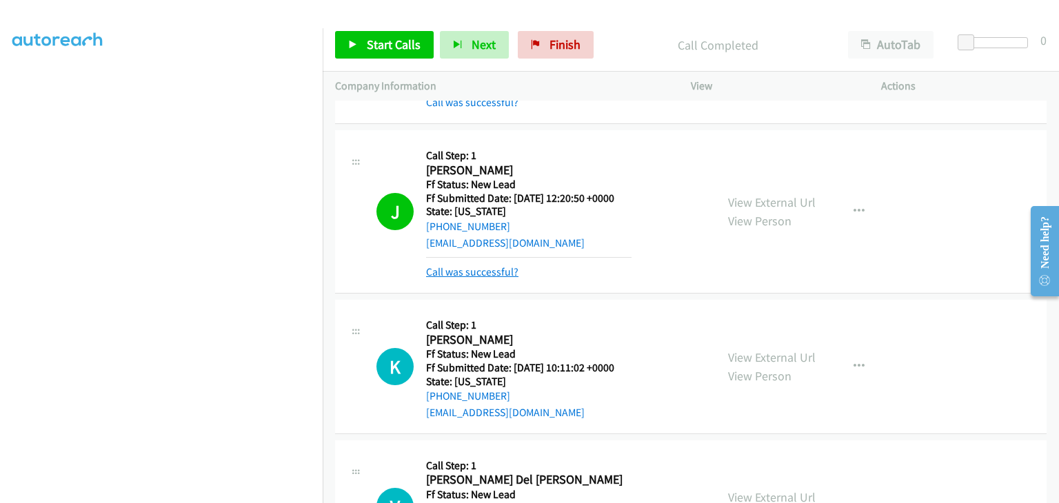
click at [485, 268] on link "Call was successful?" at bounding box center [472, 271] width 92 height 13
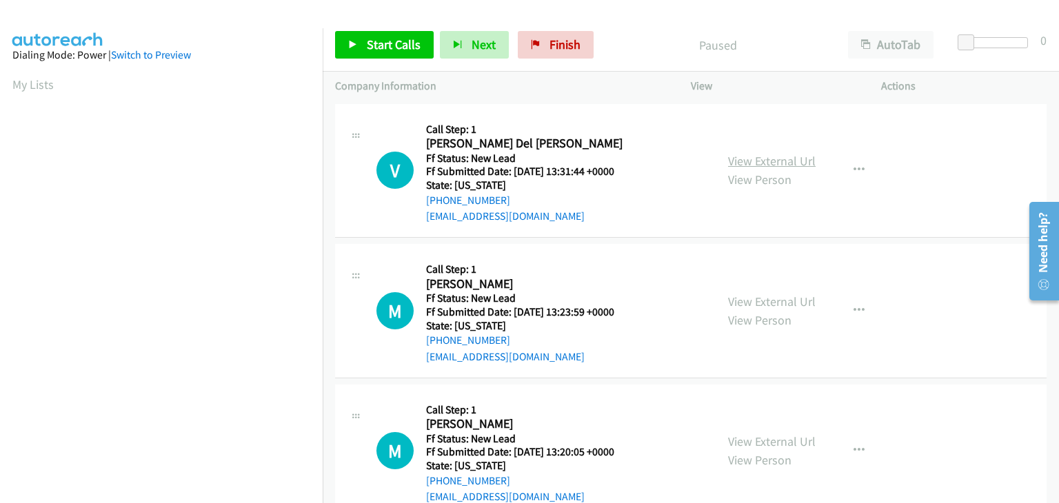
click at [801, 163] on link "View External Url" at bounding box center [772, 161] width 88 height 16
drag, startPoint x: 363, startPoint y: 40, endPoint x: 623, endPoint y: 50, distance: 260.8
click at [363, 40] on link "Start Calls" at bounding box center [384, 45] width 99 height 28
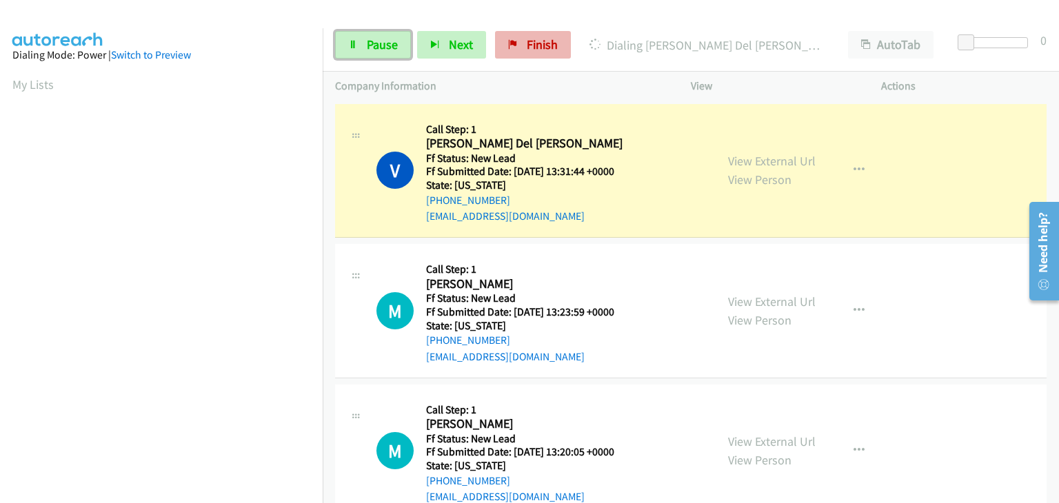
drag, startPoint x: 395, startPoint y: 52, endPoint x: 541, endPoint y: 50, distance: 145.5
click at [395, 52] on link "Pause" at bounding box center [373, 45] width 76 height 28
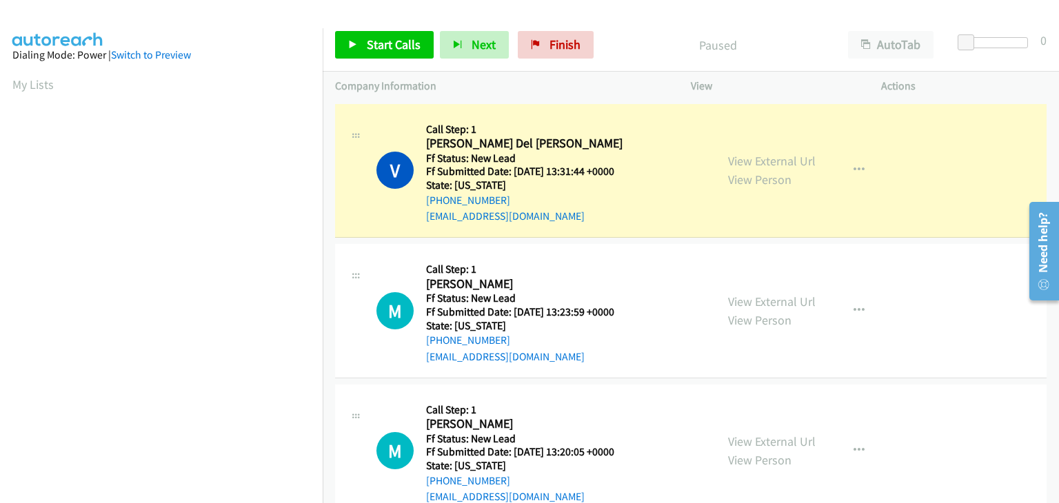
scroll to position [270, 0]
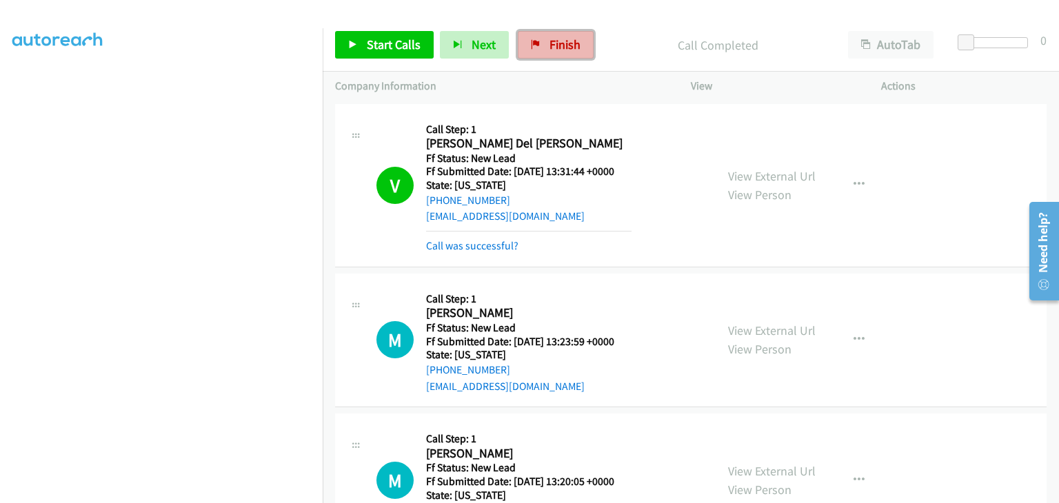
click at [580, 50] on link "Finish" at bounding box center [556, 45] width 76 height 28
